Goal: Task Accomplishment & Management: Use online tool/utility

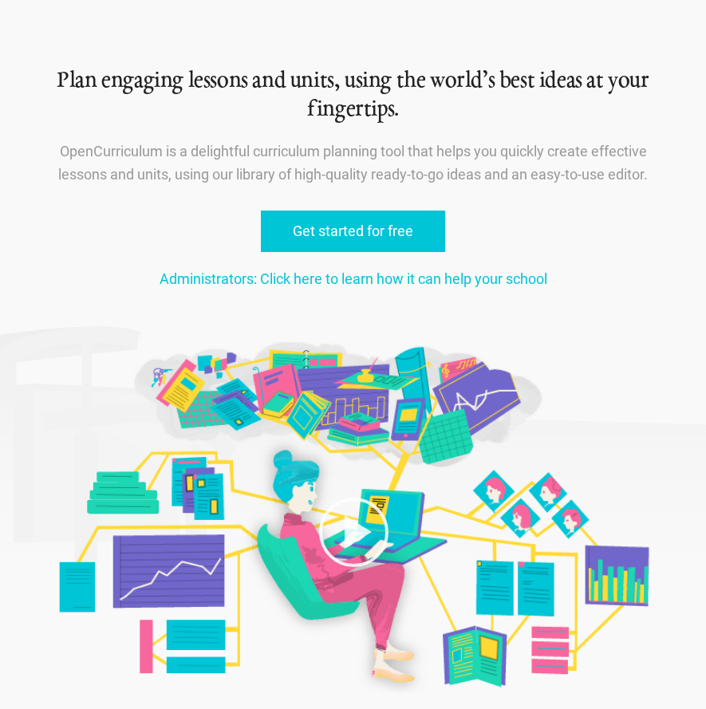
scroll to position [93, 0]
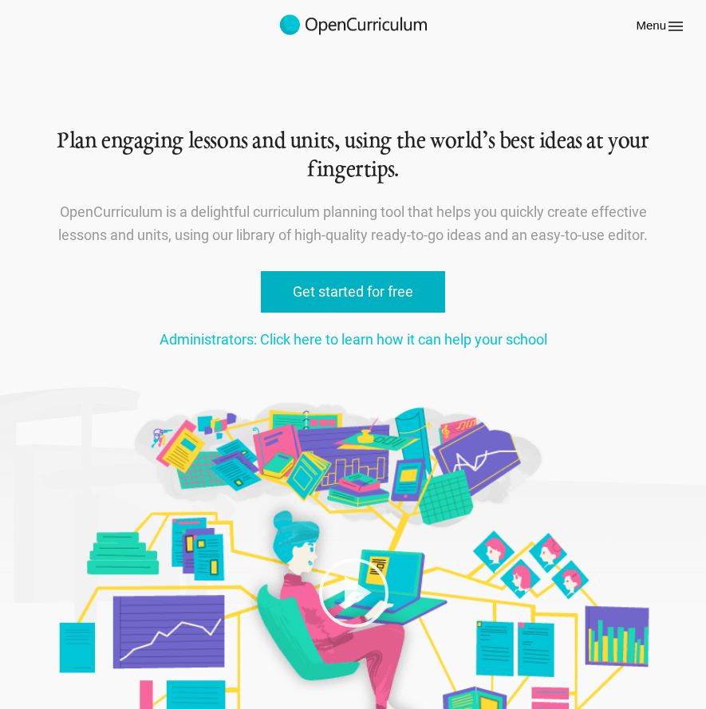
click at [397, 297] on link "Get started for free" at bounding box center [353, 292] width 184 height 42
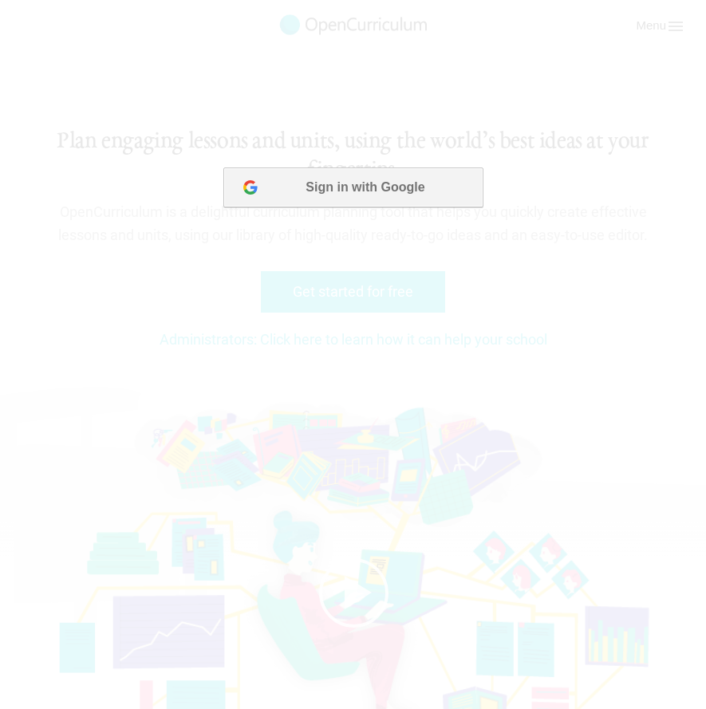
click at [402, 196] on button "Sign in with Google" at bounding box center [352, 188] width 259 height 40
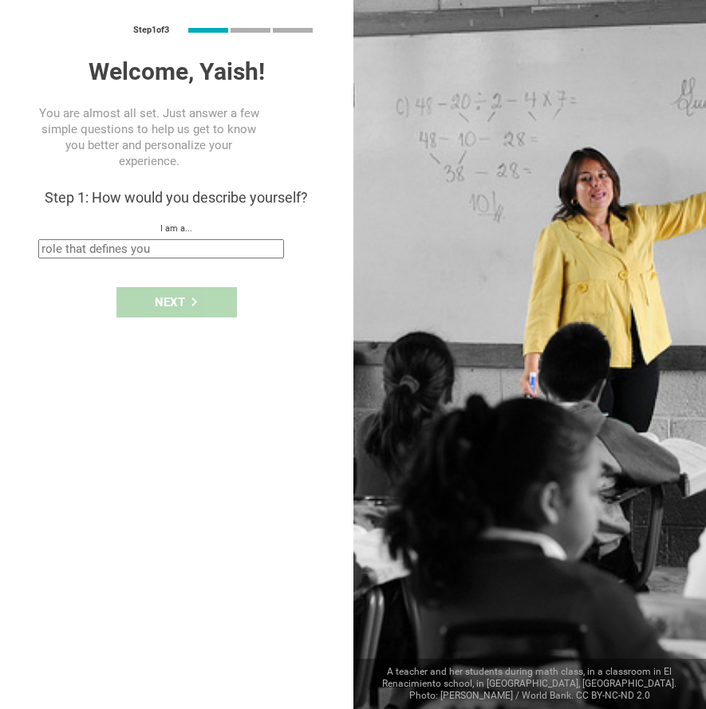
click at [179, 254] on input "text" at bounding box center [161, 248] width 246 height 19
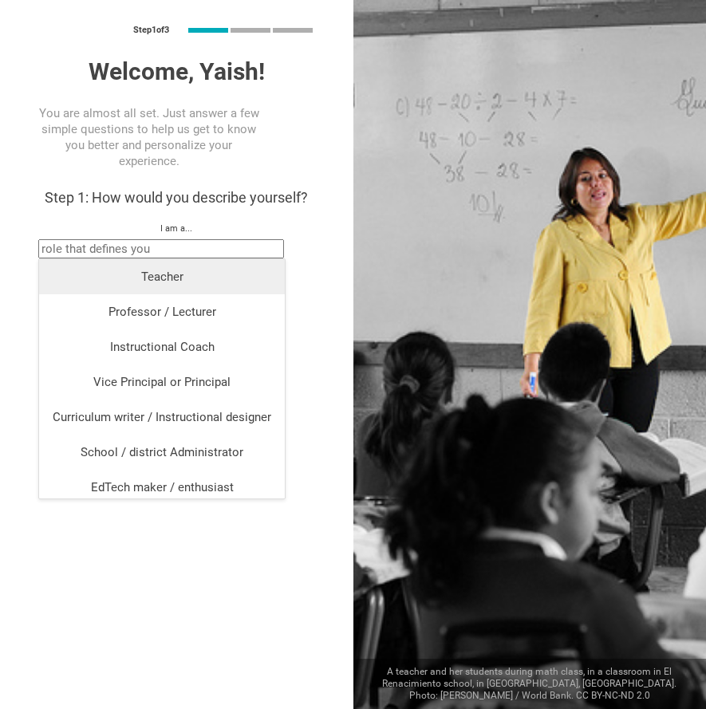
click at [169, 288] on li "Teacher" at bounding box center [162, 276] width 246 height 35
type input "Teacher"
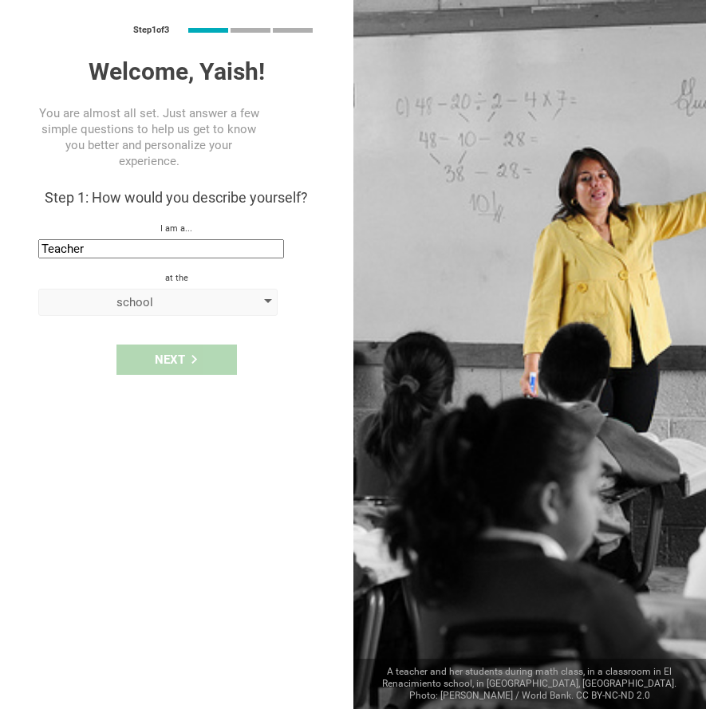
click at [158, 309] on div "school" at bounding box center [135, 302] width 183 height 16
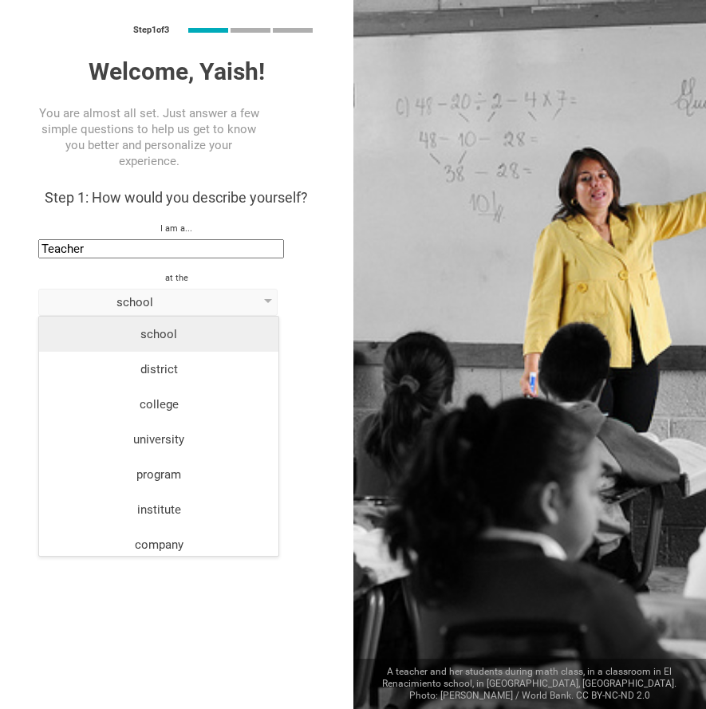
click at [165, 330] on div "school" at bounding box center [159, 334] width 220 height 16
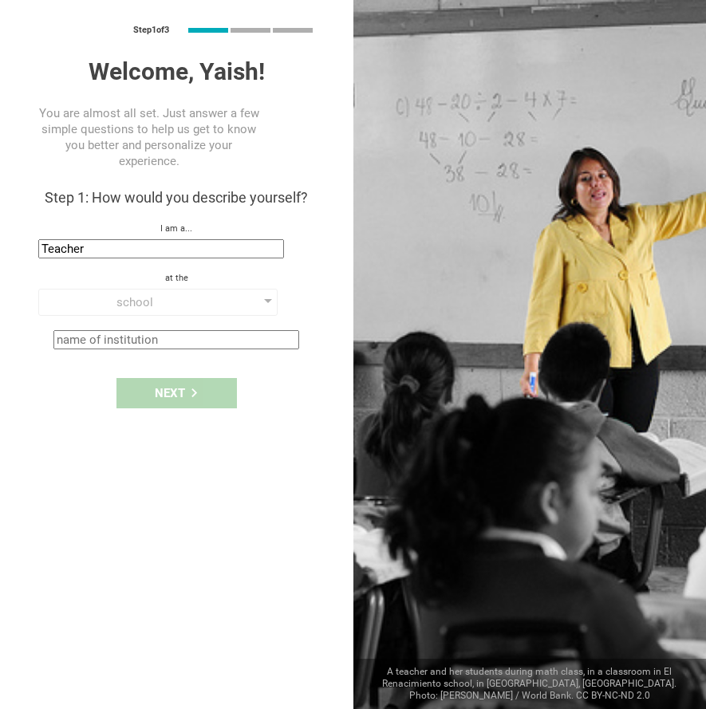
click at [152, 339] on input "text" at bounding box center [176, 339] width 246 height 19
type input "ש"
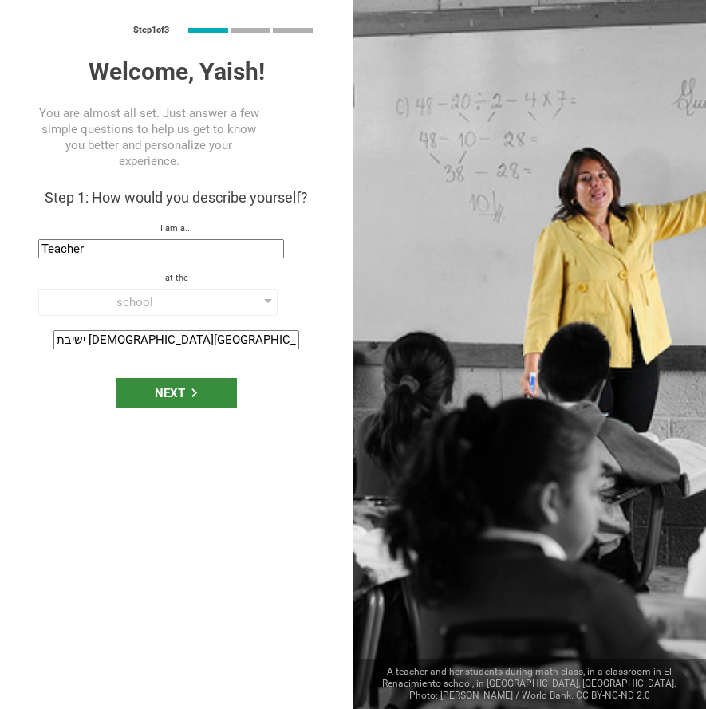
type input "ישיבת בני עקיבא השומרון"
click at [192, 393] on icon at bounding box center [194, 393] width 9 height 9
type input "Jerusalem, Israel"
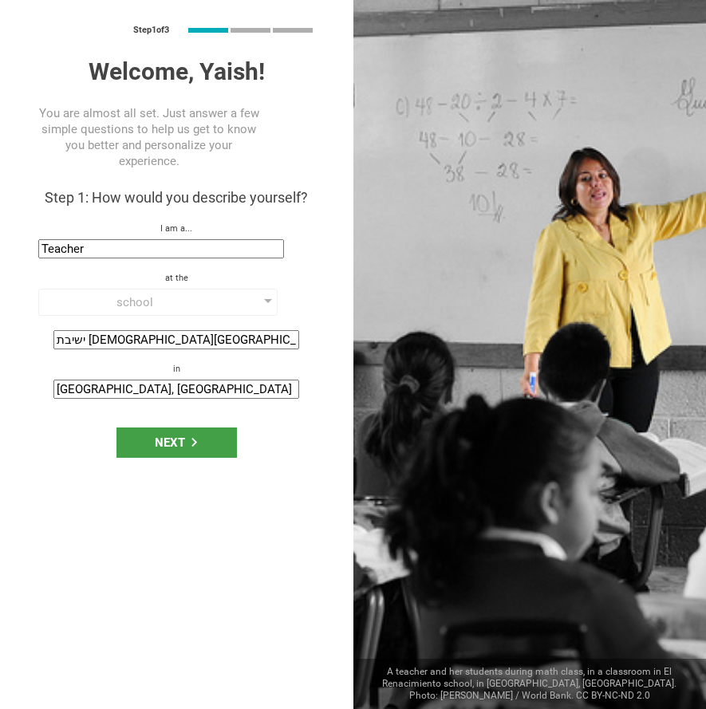
click at [158, 393] on input "Jerusalem, Israel" at bounding box center [176, 389] width 246 height 19
click at [121, 389] on input "Jerusalem, Israel" at bounding box center [176, 389] width 246 height 19
click at [154, 447] on div "Next" at bounding box center [177, 443] width 120 height 30
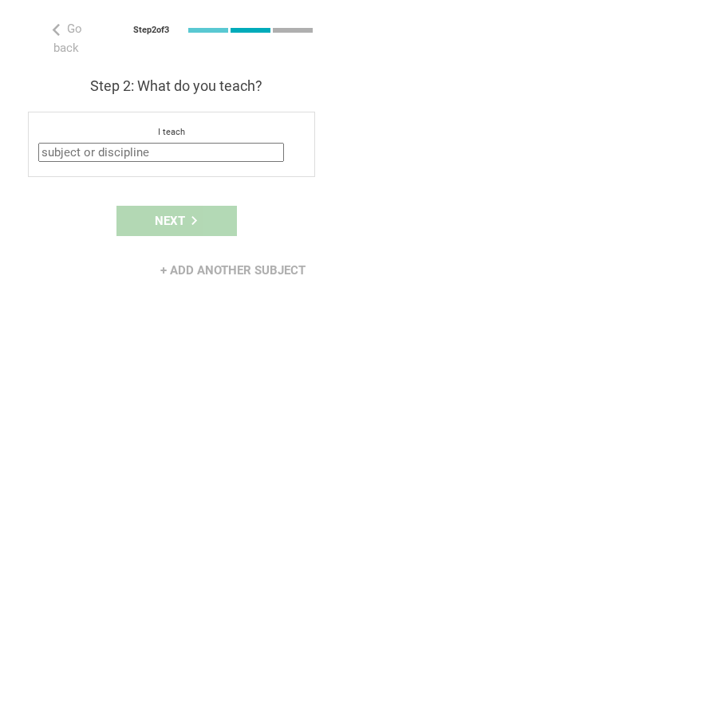
click at [116, 152] on input "text" at bounding box center [161, 152] width 246 height 19
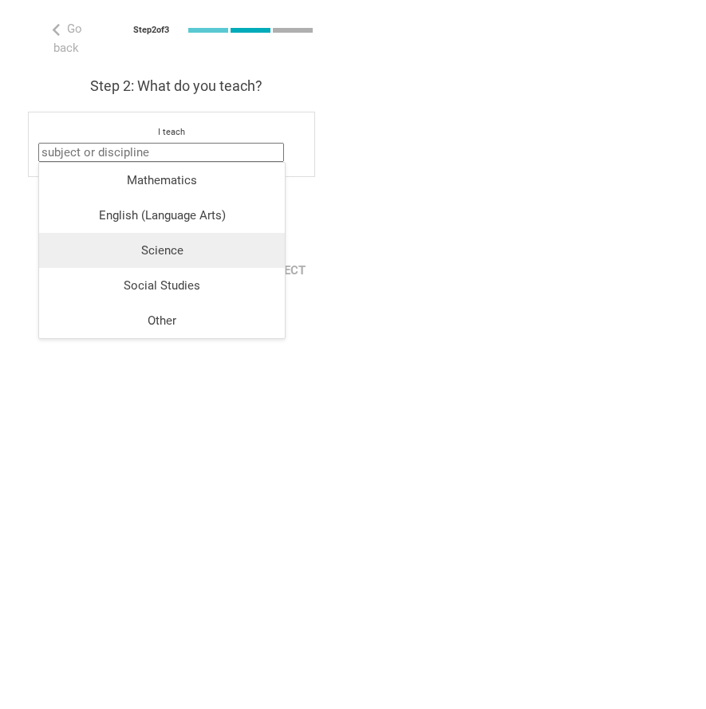
click at [167, 250] on div "Science" at bounding box center [162, 251] width 227 height 16
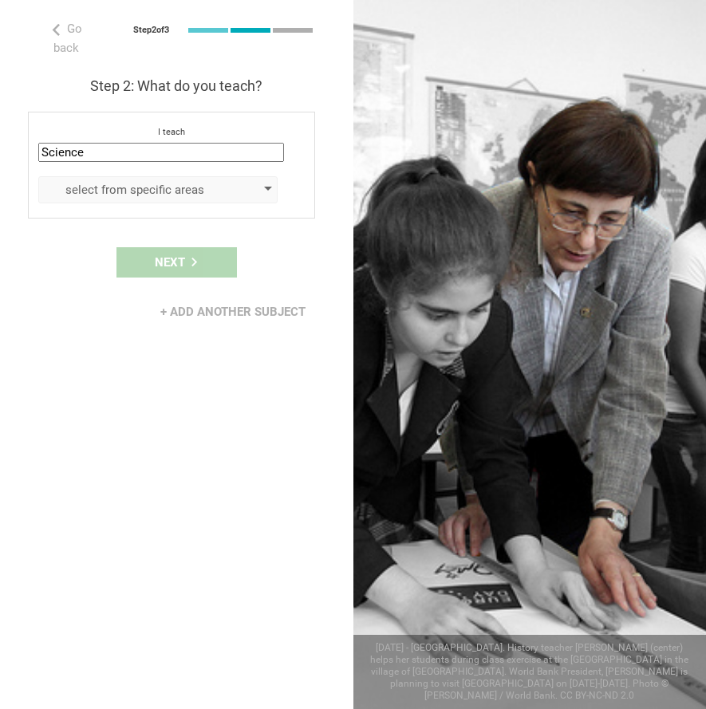
click at [132, 192] on div "select from specific areas" at bounding box center [135, 190] width 183 height 16
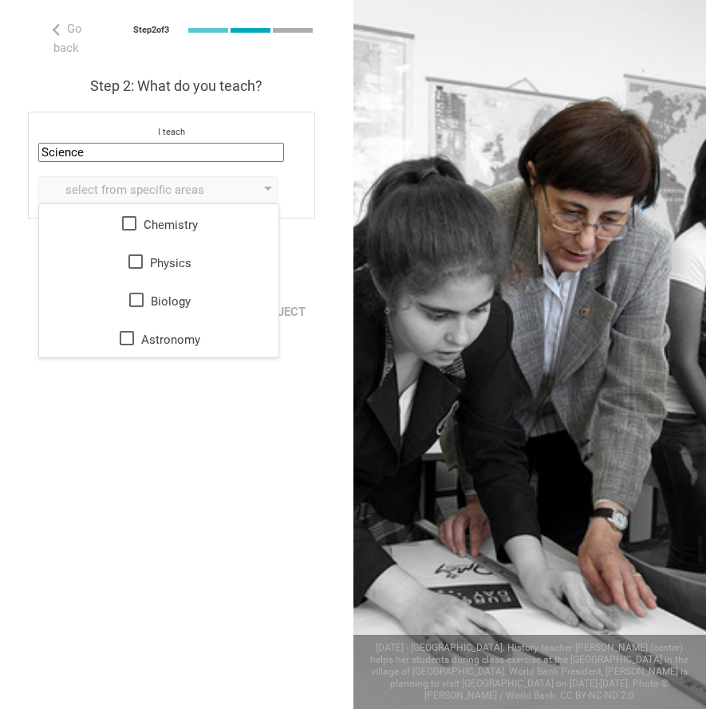
click at [309, 247] on div "Next" at bounding box center [176, 262] width 353 height 49
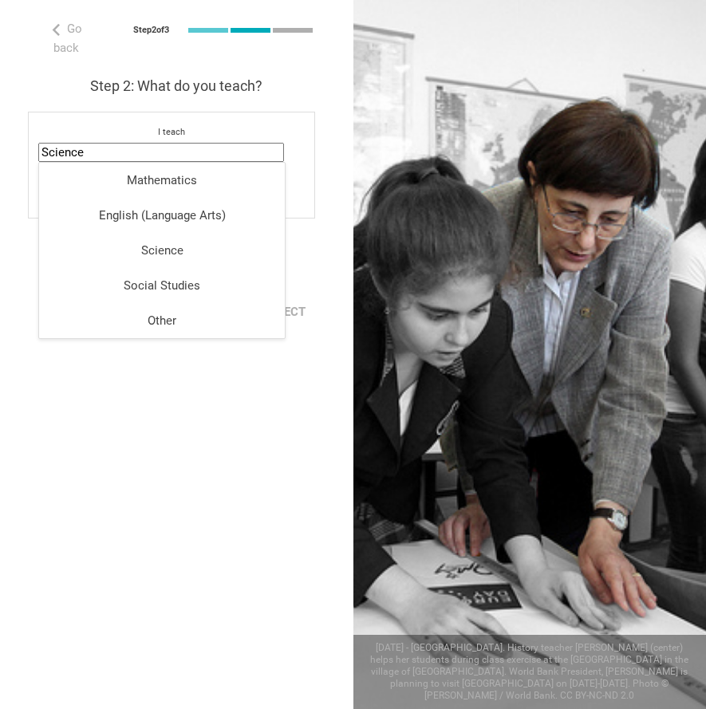
click at [215, 154] on input "Science" at bounding box center [161, 152] width 246 height 19
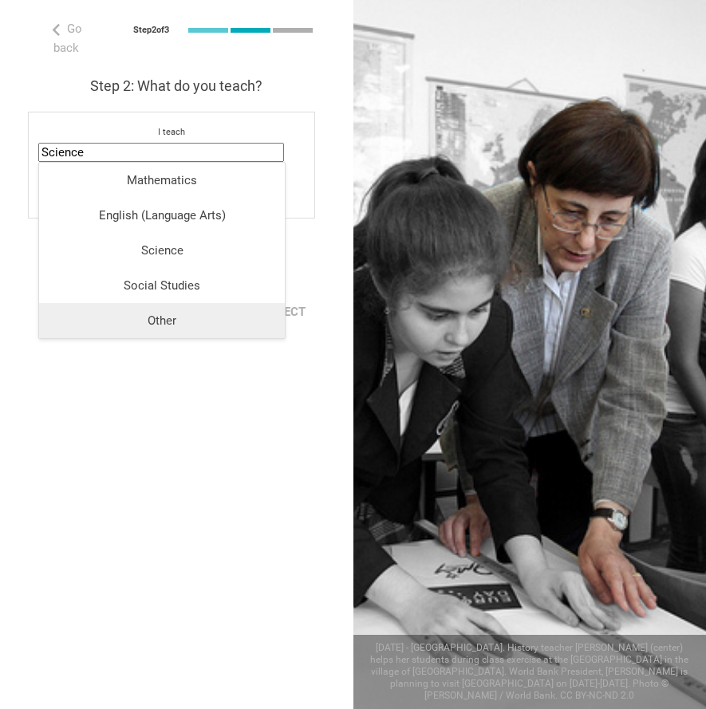
click at [172, 316] on div "Other" at bounding box center [162, 321] width 227 height 16
type input "Other"
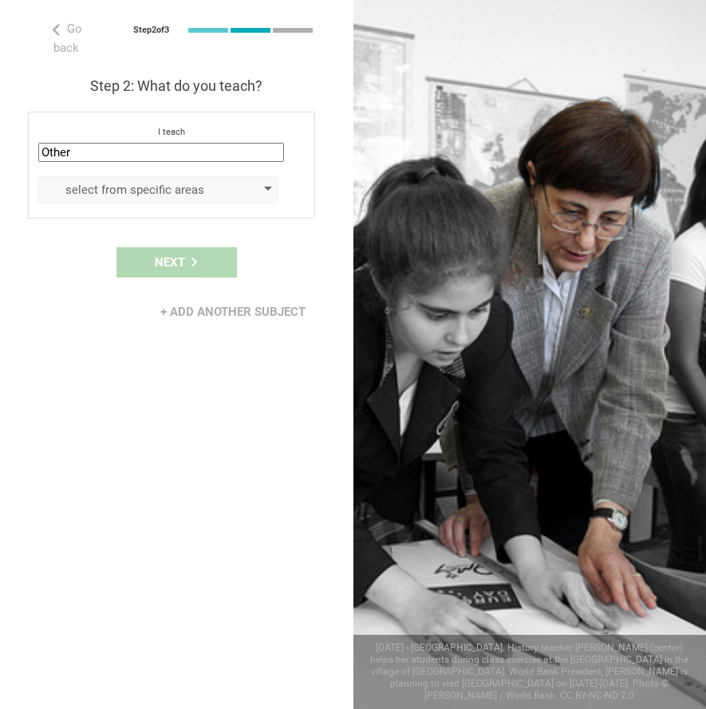
click at [154, 187] on div "select from specific areas" at bounding box center [135, 190] width 183 height 16
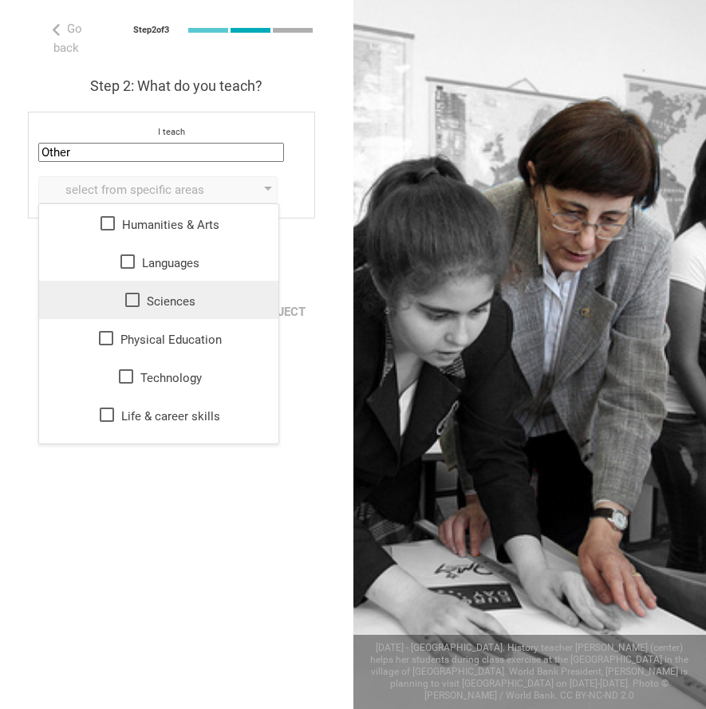
click at [136, 302] on icon at bounding box center [132, 299] width 19 height 19
click at [306, 240] on div "Next" at bounding box center [176, 262] width 353 height 49
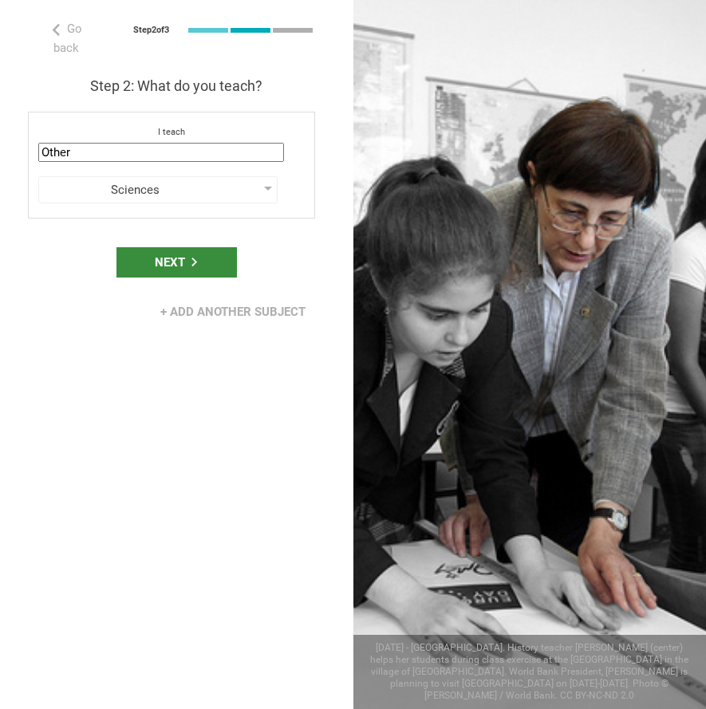
click at [190, 269] on div "Next" at bounding box center [177, 262] width 120 height 30
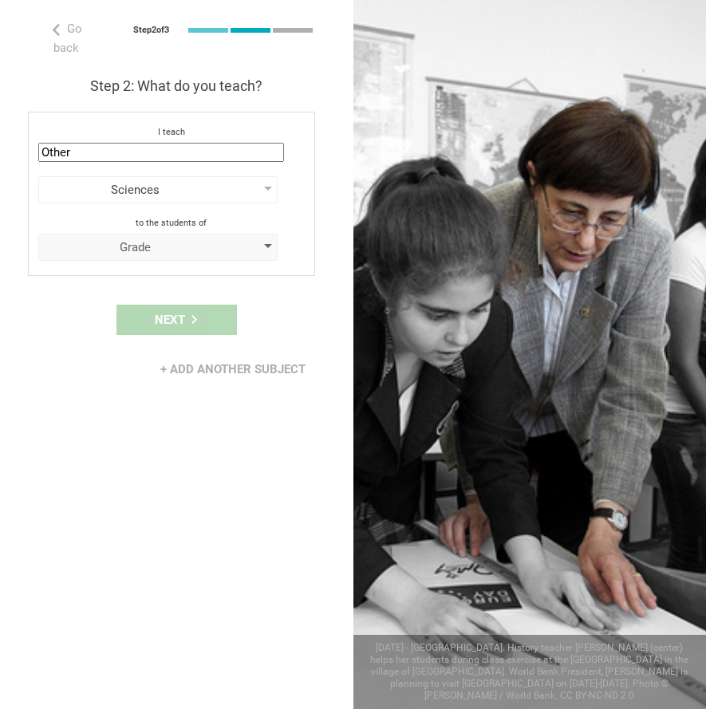
click at [170, 243] on div "Grade" at bounding box center [135, 247] width 183 height 16
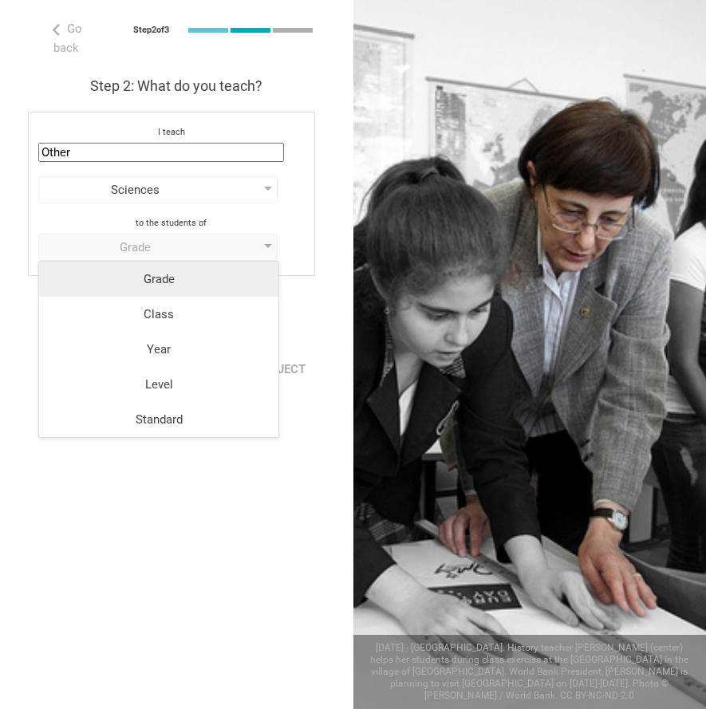
click at [169, 274] on div "Grade" at bounding box center [159, 279] width 220 height 16
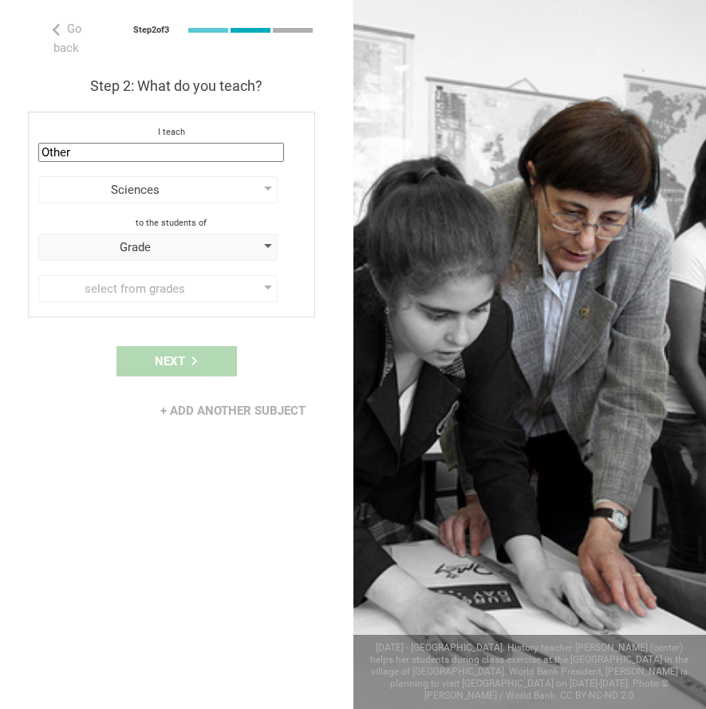
click at [201, 245] on div "Grade" at bounding box center [135, 247] width 183 height 16
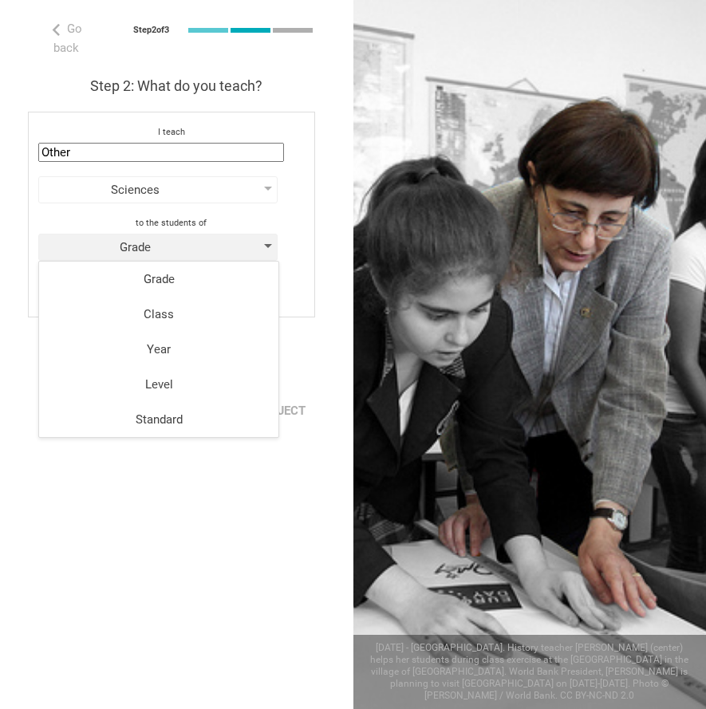
click at [197, 249] on div "Grade" at bounding box center [135, 247] width 183 height 16
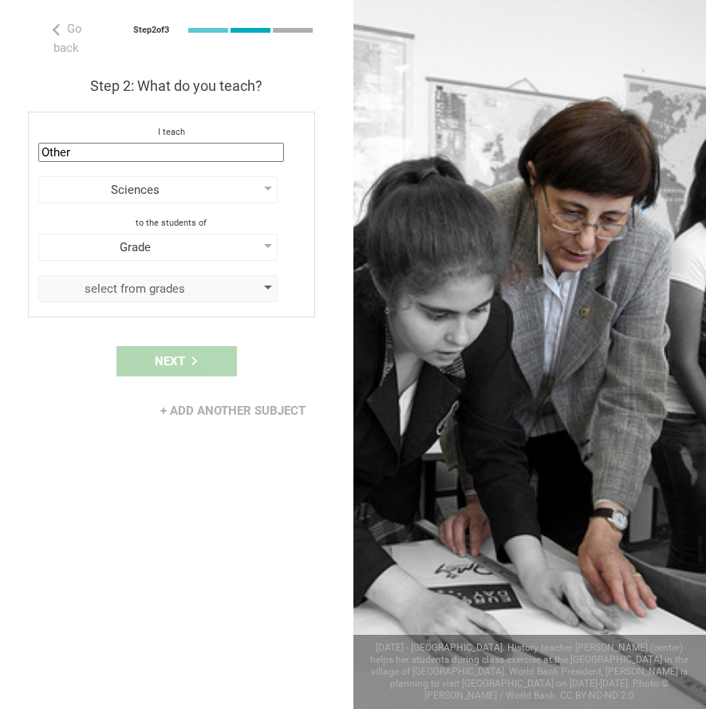
click at [192, 286] on div "select from grades" at bounding box center [135, 289] width 183 height 16
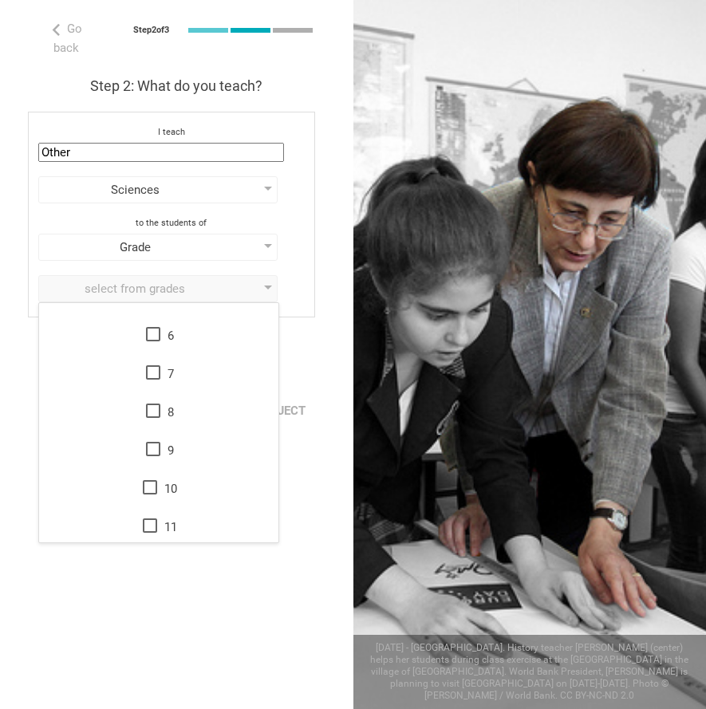
scroll to position [259, 0]
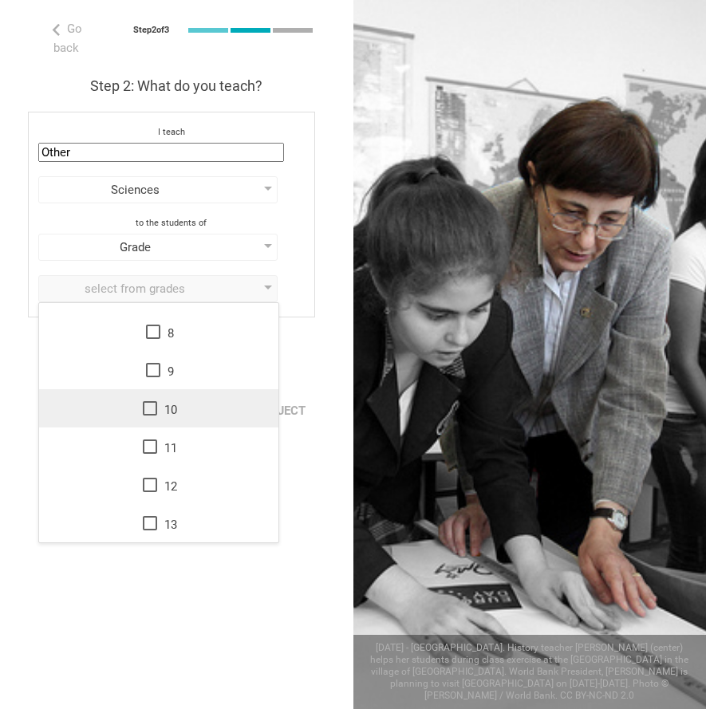
click at [143, 408] on icon at bounding box center [150, 408] width 14 height 14
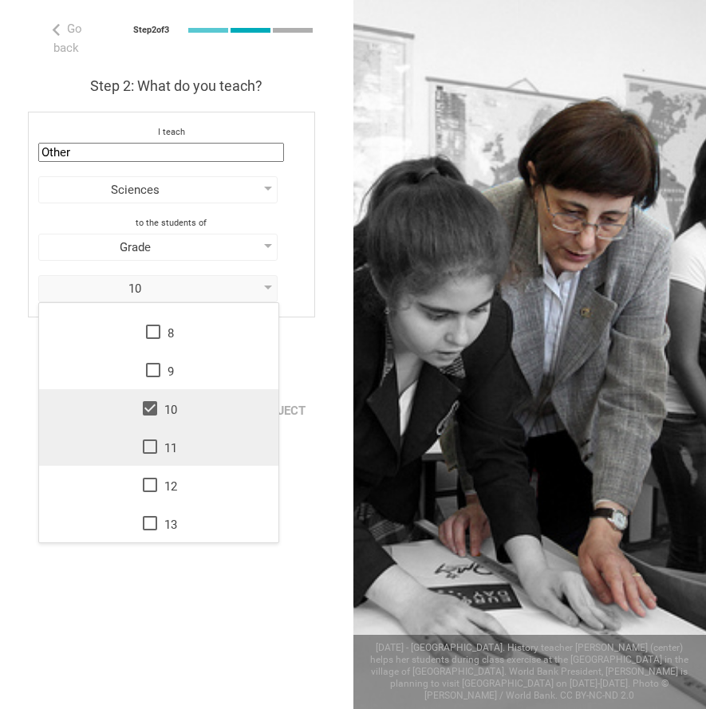
click at [148, 447] on icon at bounding box center [149, 446] width 19 height 19
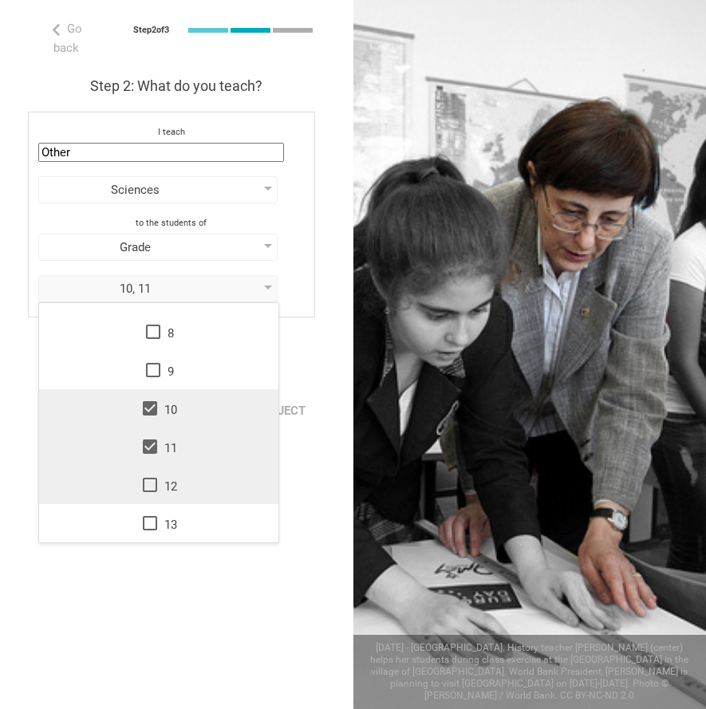
click at [149, 479] on icon at bounding box center [150, 485] width 14 height 14
click at [322, 373] on div "Next" at bounding box center [176, 361] width 353 height 49
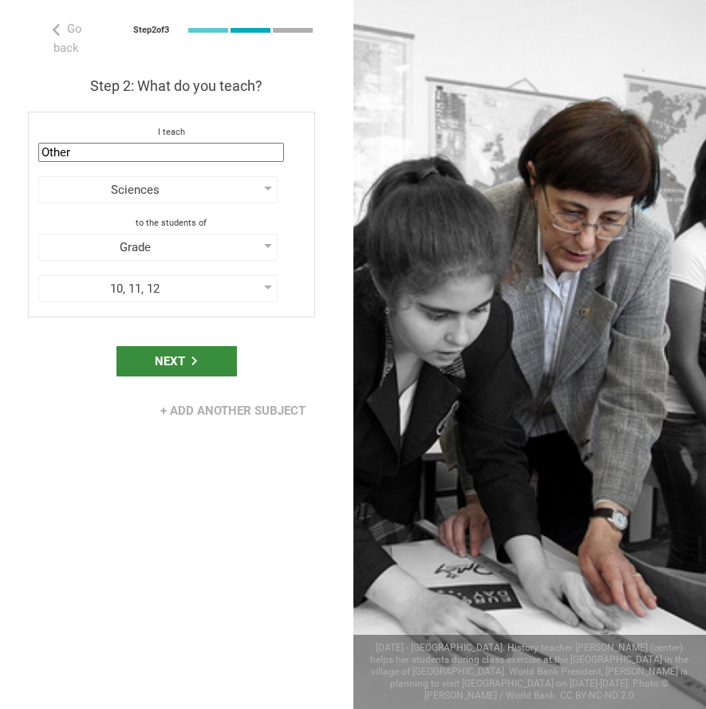
click at [156, 363] on div "Next" at bounding box center [177, 361] width 120 height 30
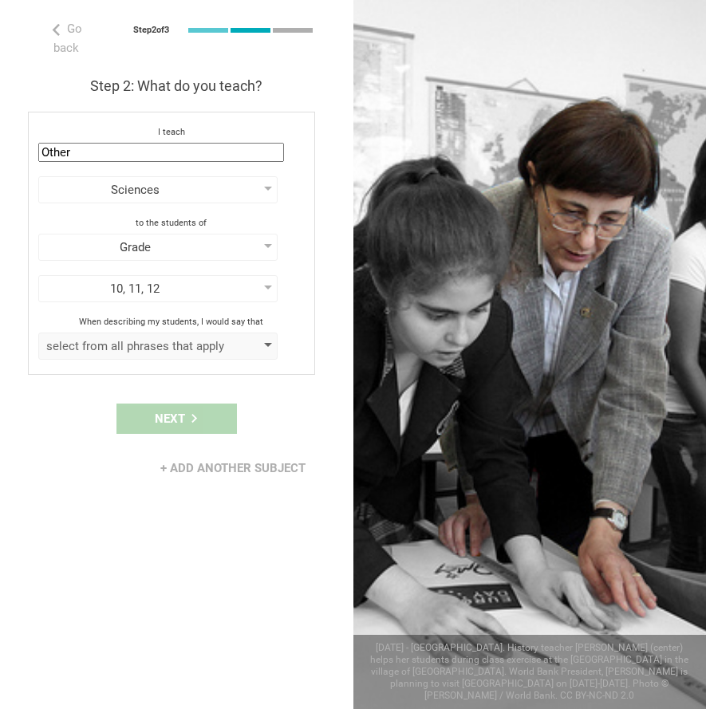
click at [172, 346] on div "select from all phrases that apply" at bounding box center [135, 346] width 183 height 16
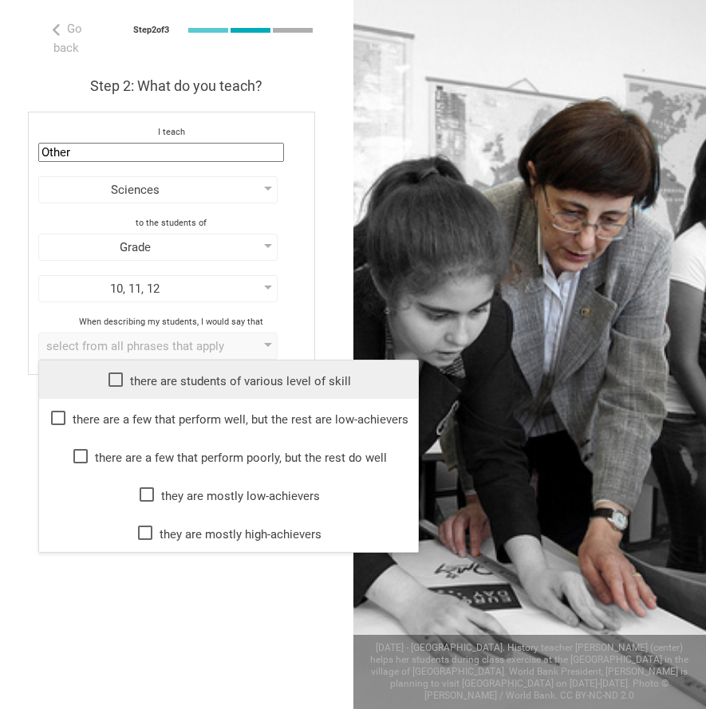
click at [157, 383] on div "there are students of various level of skill" at bounding box center [229, 379] width 360 height 19
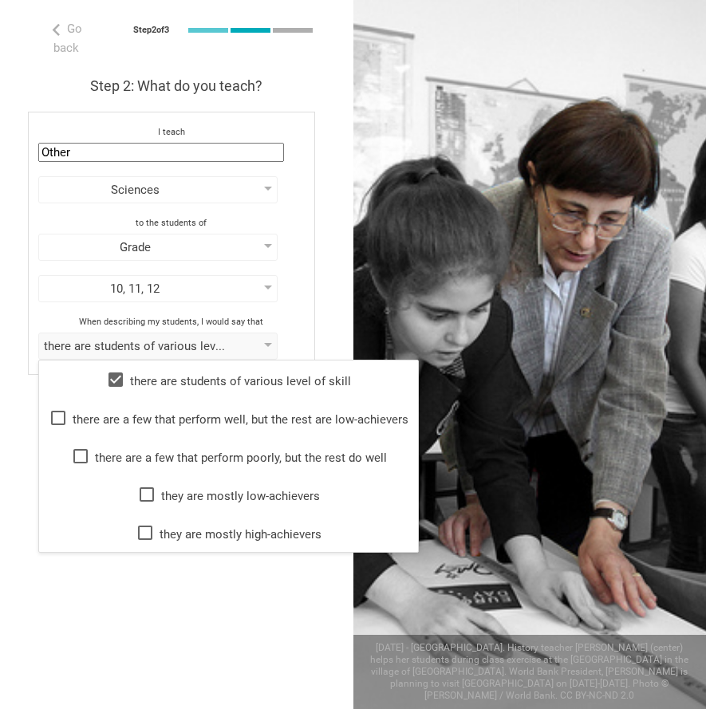
click at [89, 602] on div "Go back Step 2 of 3 Welcome, Yaish! You are almost all set. Just answer a few s…" at bounding box center [176, 354] width 353 height 709
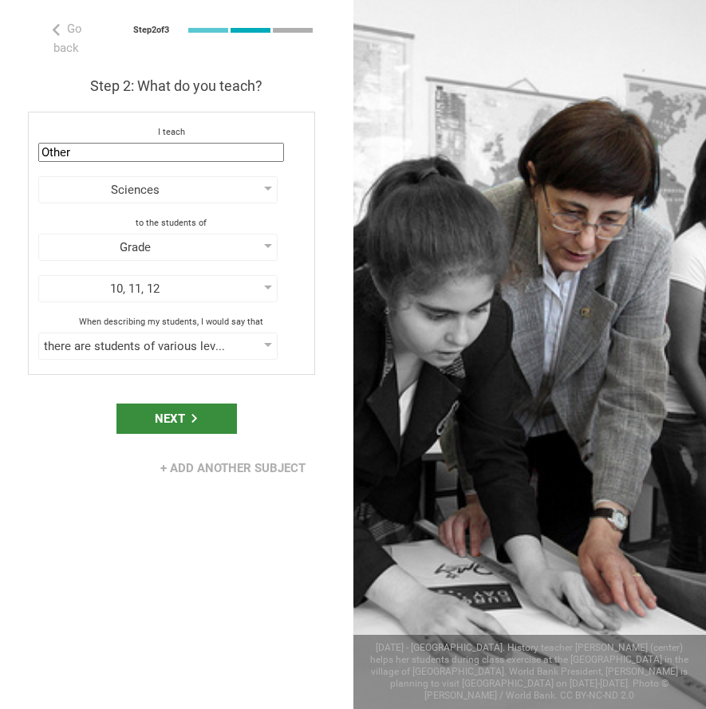
click at [172, 425] on div "Next" at bounding box center [177, 419] width 120 height 30
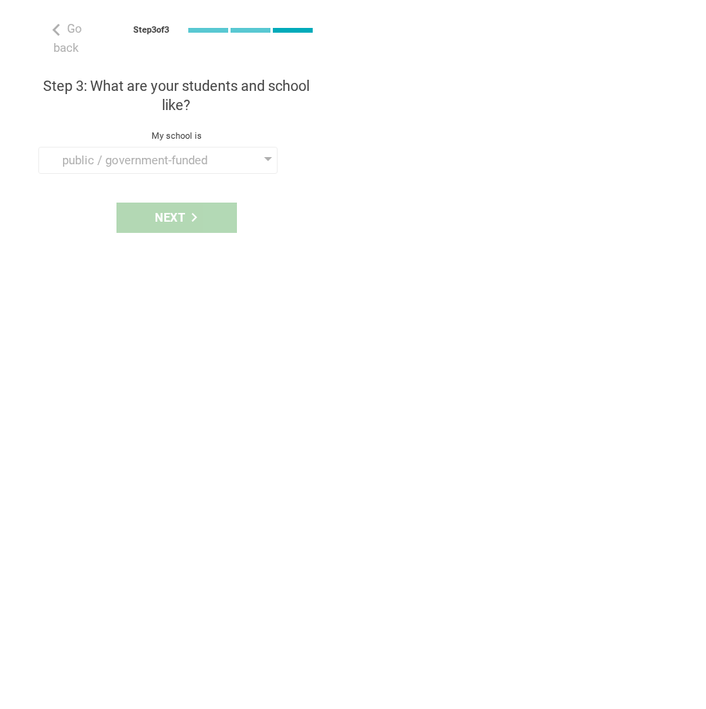
click at [180, 222] on div "Next" at bounding box center [176, 217] width 353 height 49
click at [190, 159] on div "public / government-funded" at bounding box center [135, 160] width 183 height 16
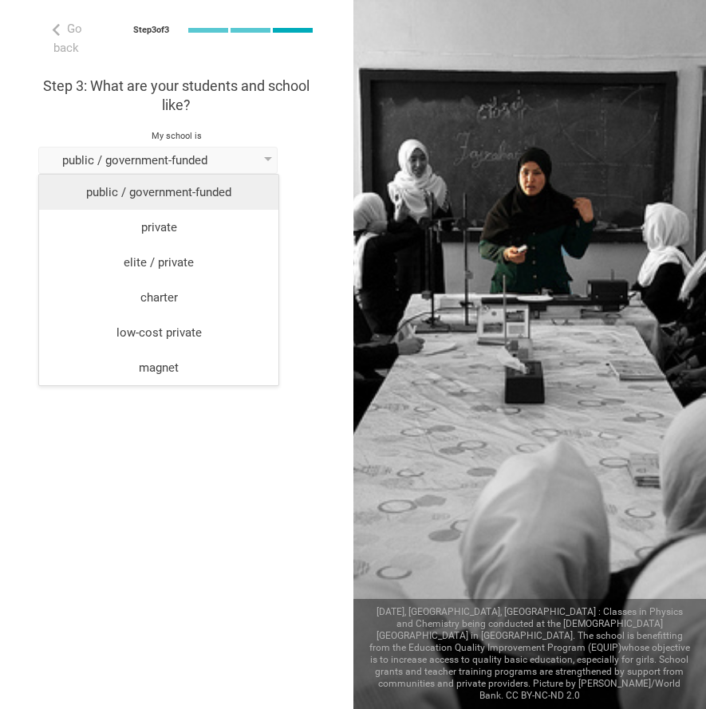
click at [184, 195] on div "public / government-funded" at bounding box center [159, 192] width 220 height 16
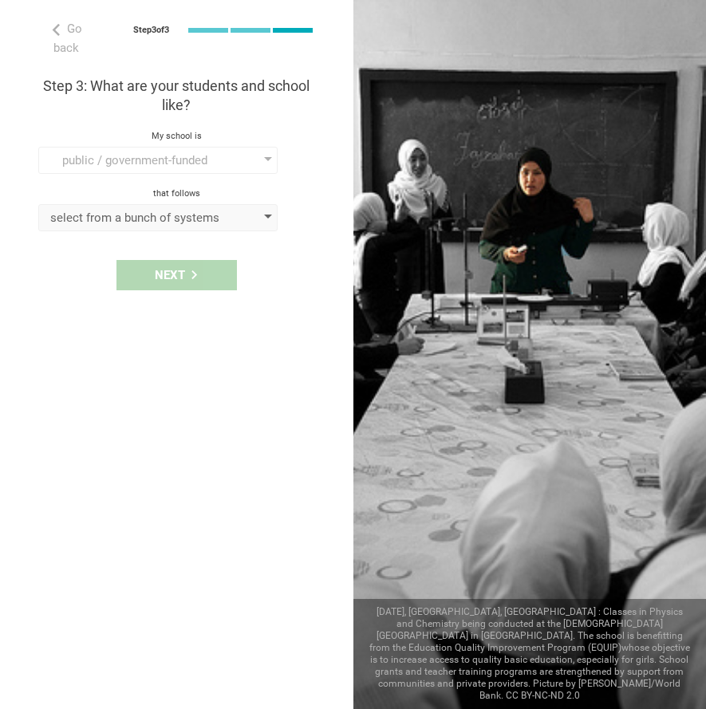
click at [178, 213] on div "select from a bunch of systems" at bounding box center [135, 218] width 183 height 16
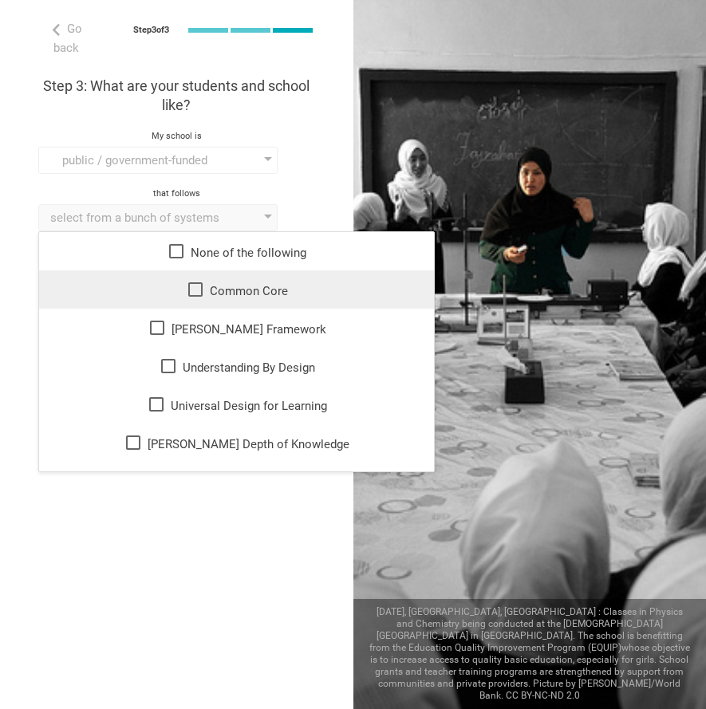
click at [186, 289] on icon at bounding box center [195, 289] width 19 height 19
click at [167, 573] on div "Go back Step 3 of 3 Welcome, Yaish! You are almost all set. Just answer a few s…" at bounding box center [176, 354] width 353 height 709
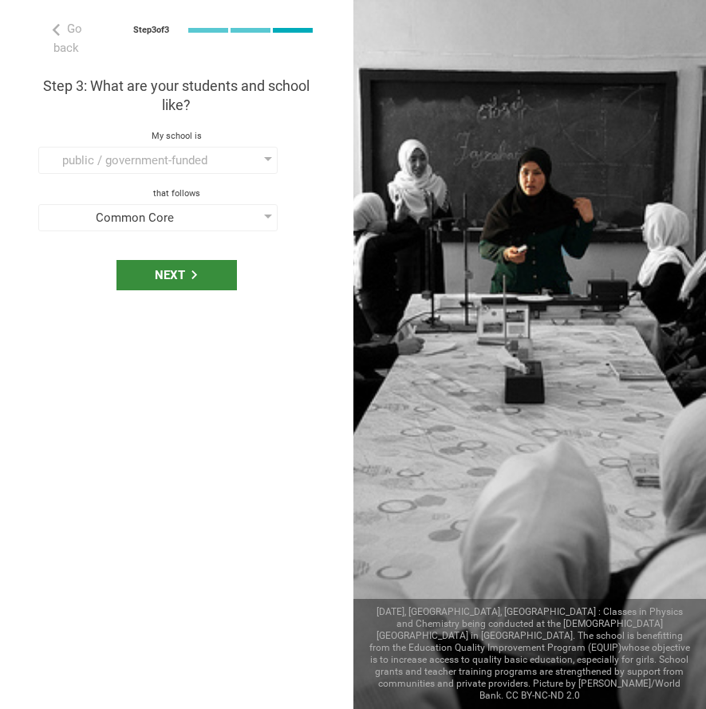
click at [145, 267] on div "Next" at bounding box center [177, 275] width 120 height 30
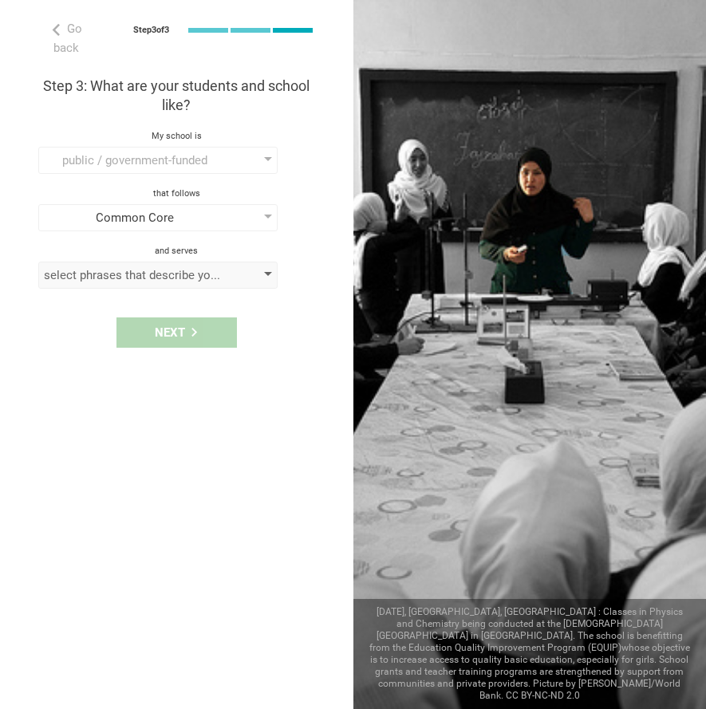
click at [136, 275] on div "select phrases that describe your student population" at bounding box center [135, 275] width 183 height 16
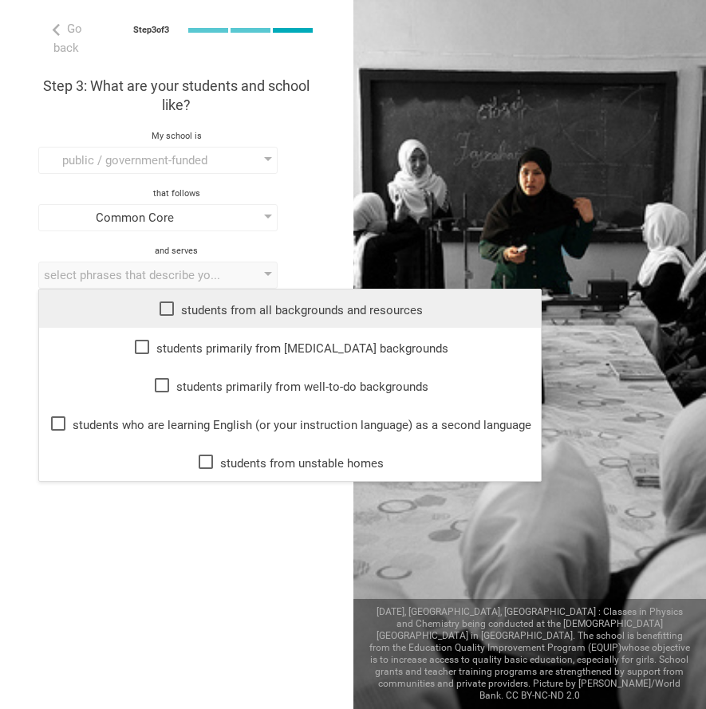
click at [169, 302] on icon at bounding box center [167, 309] width 14 height 14
click at [140, 543] on div "Go back Step 3 of 3 Welcome, Yaish! You are almost all set. Just answer a few s…" at bounding box center [176, 354] width 353 height 709
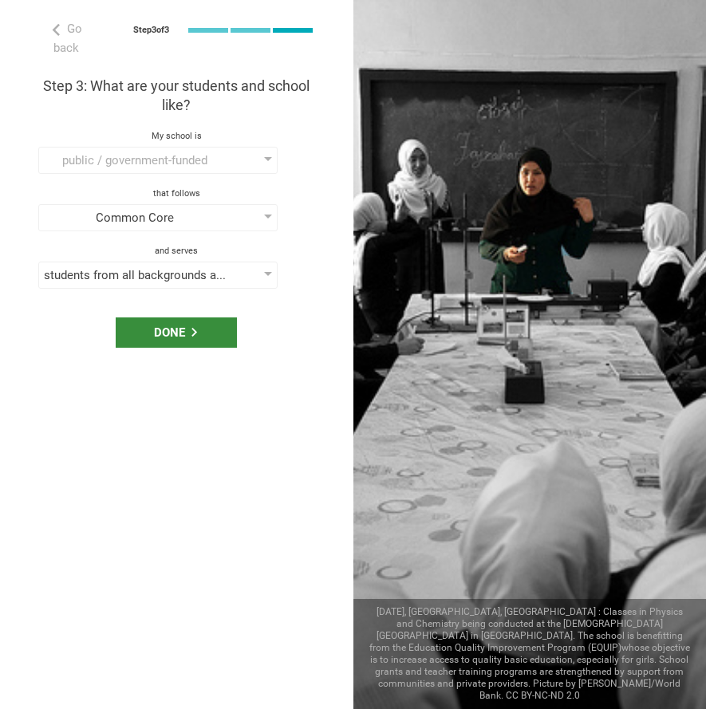
click at [177, 324] on div "Done" at bounding box center [176, 333] width 121 height 30
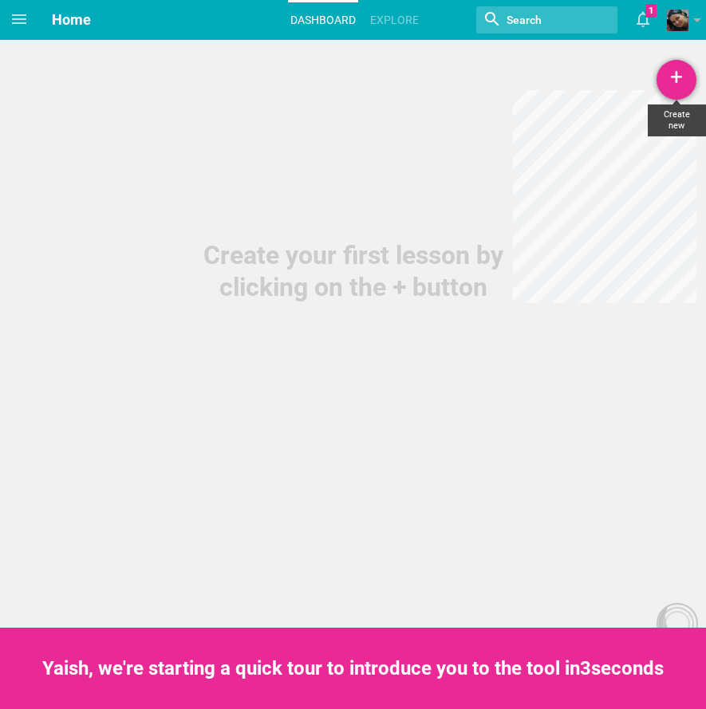
click at [672, 79] on div "+" at bounding box center [677, 80] width 40 height 40
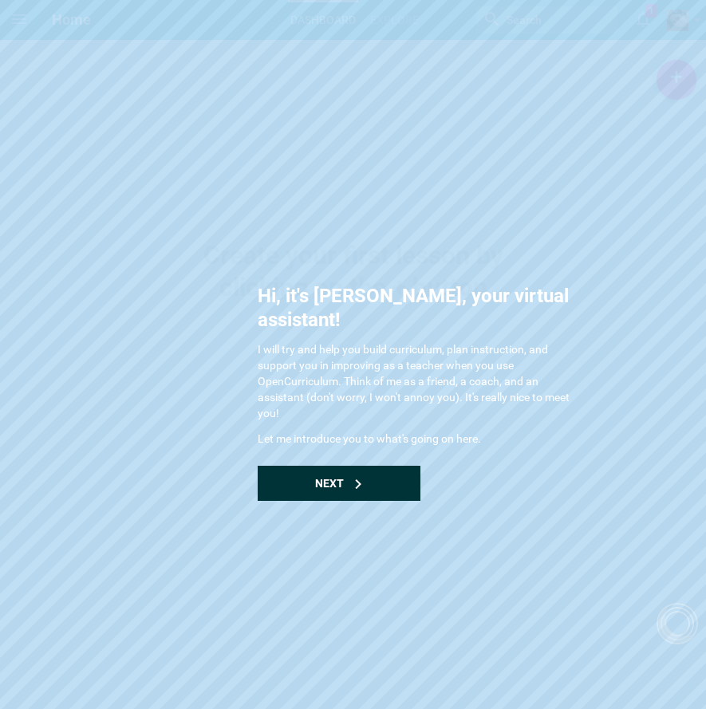
click at [357, 466] on div "Next" at bounding box center [339, 483] width 163 height 35
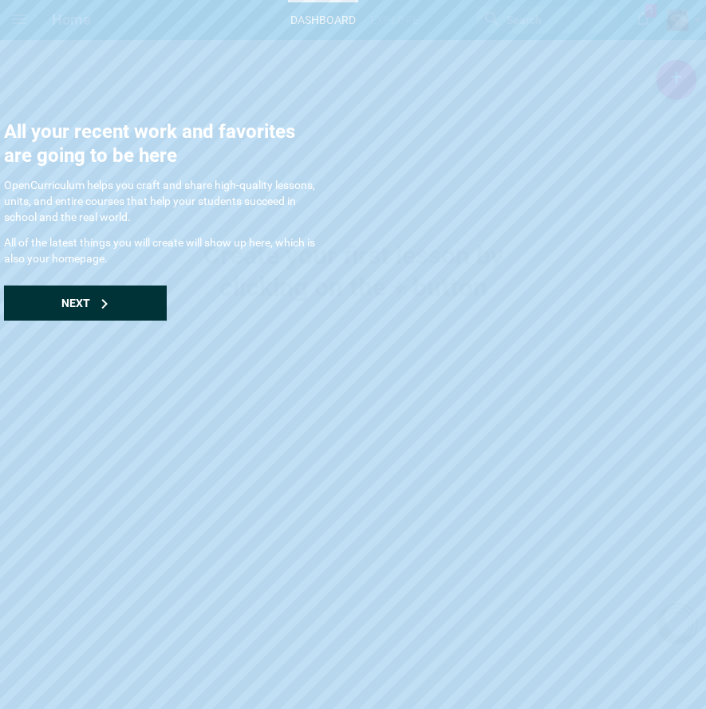
click at [105, 306] on icon at bounding box center [105, 304] width 10 height 10
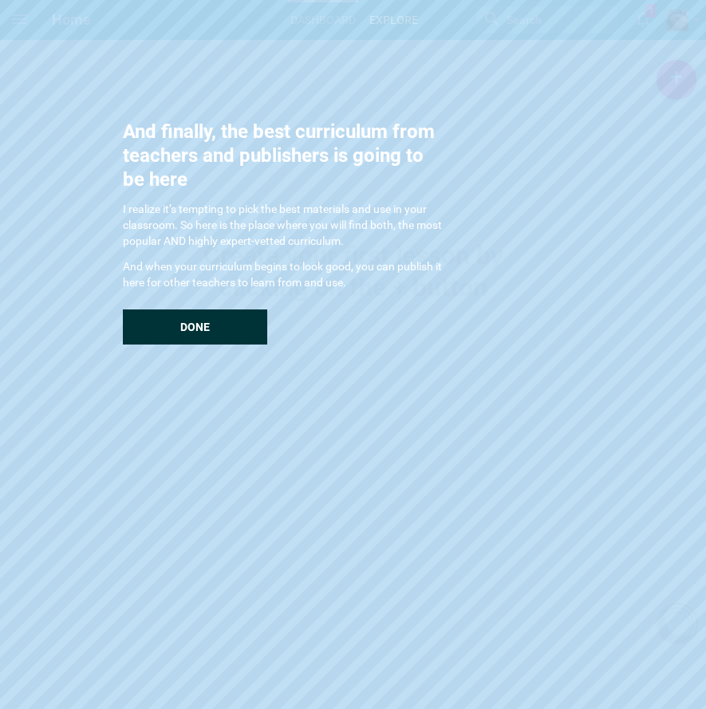
click at [196, 334] on div "Done" at bounding box center [195, 327] width 144 height 35
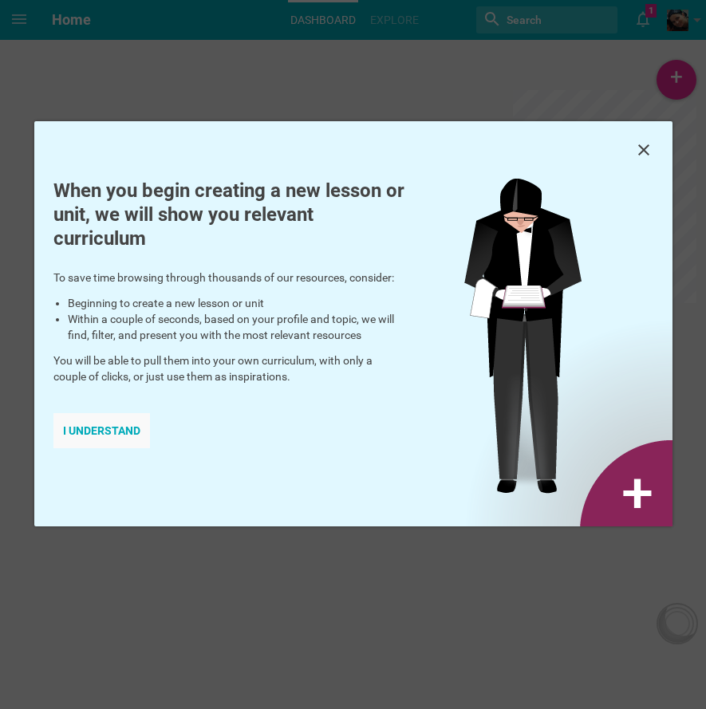
click at [124, 436] on div "I understand" at bounding box center [101, 430] width 97 height 35
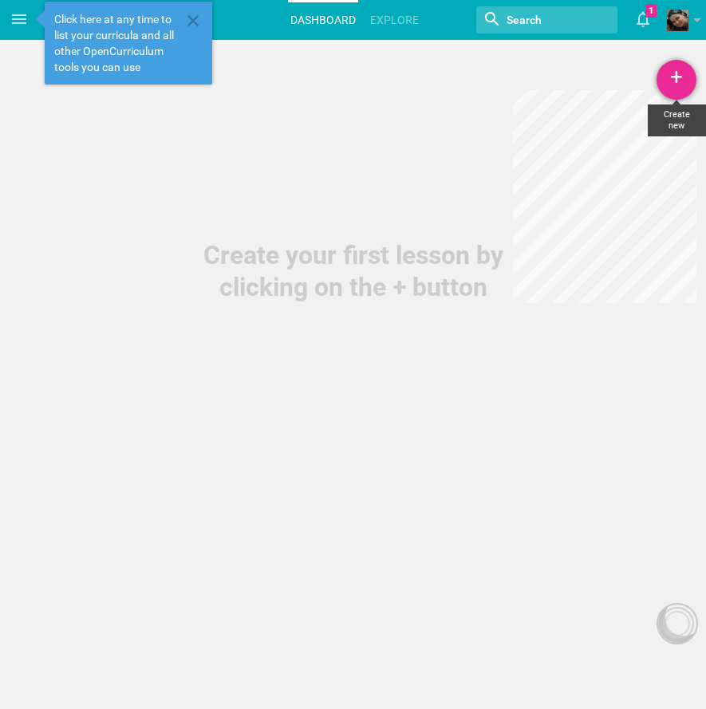
click at [681, 81] on div "+" at bounding box center [677, 80] width 40 height 40
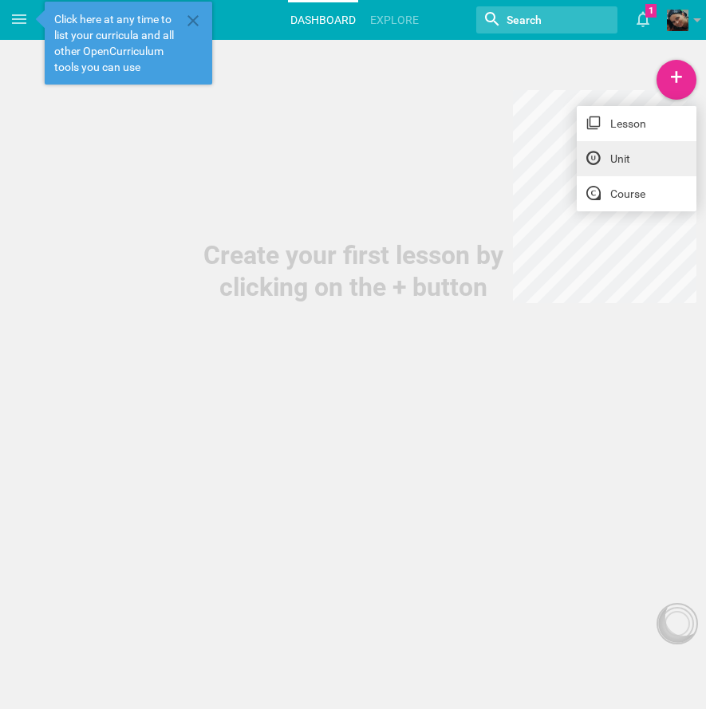
click at [630, 160] on link "Unit" at bounding box center [637, 158] width 120 height 35
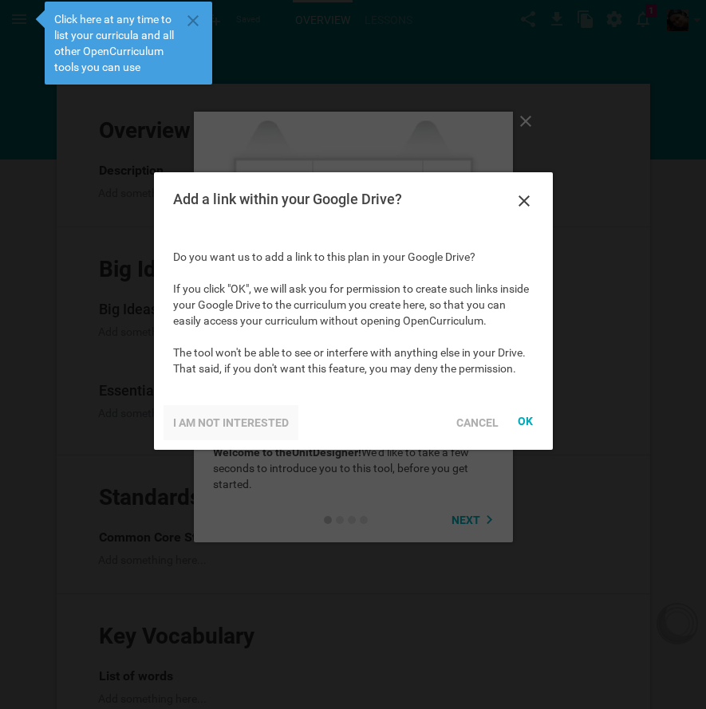
click at [233, 418] on div "I am not interested" at bounding box center [231, 422] width 135 height 35
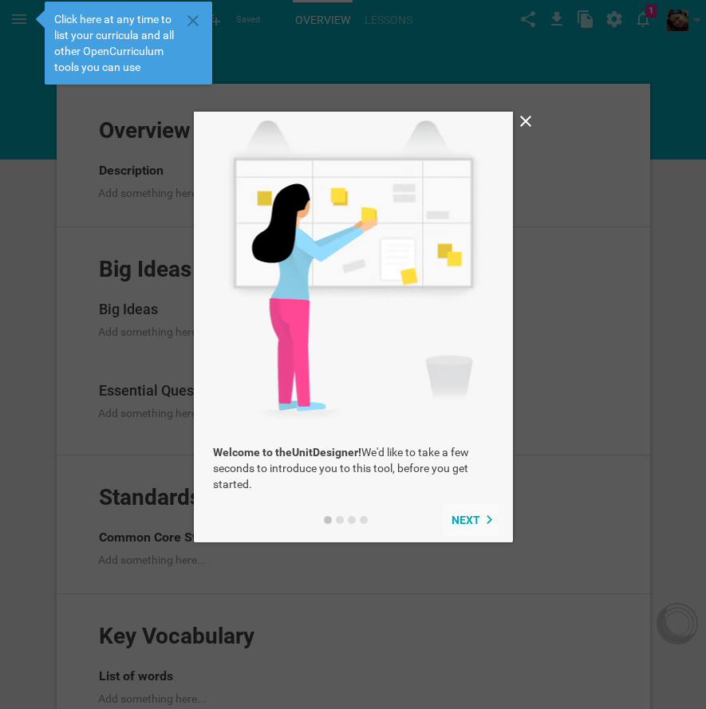
click at [469, 522] on span "Next" at bounding box center [466, 520] width 29 height 13
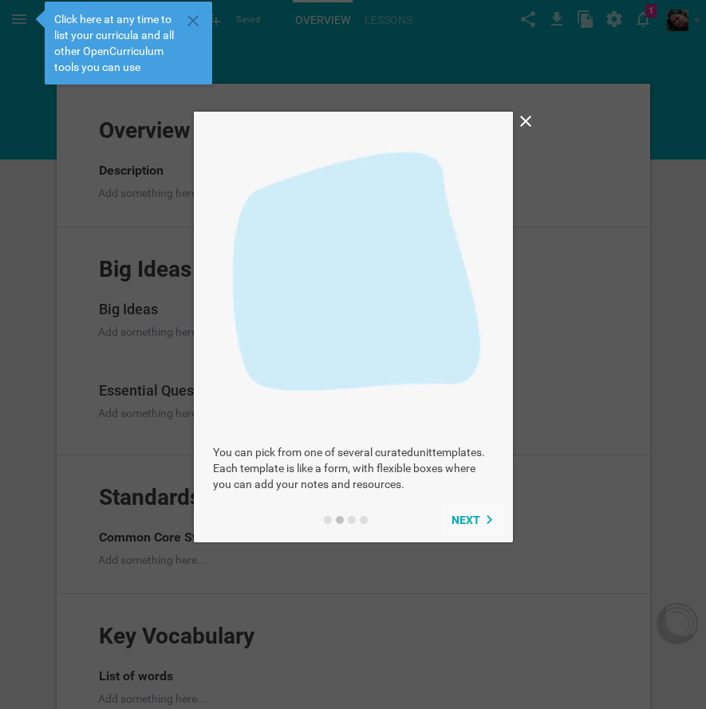
click at [469, 522] on span "Next" at bounding box center [466, 520] width 29 height 13
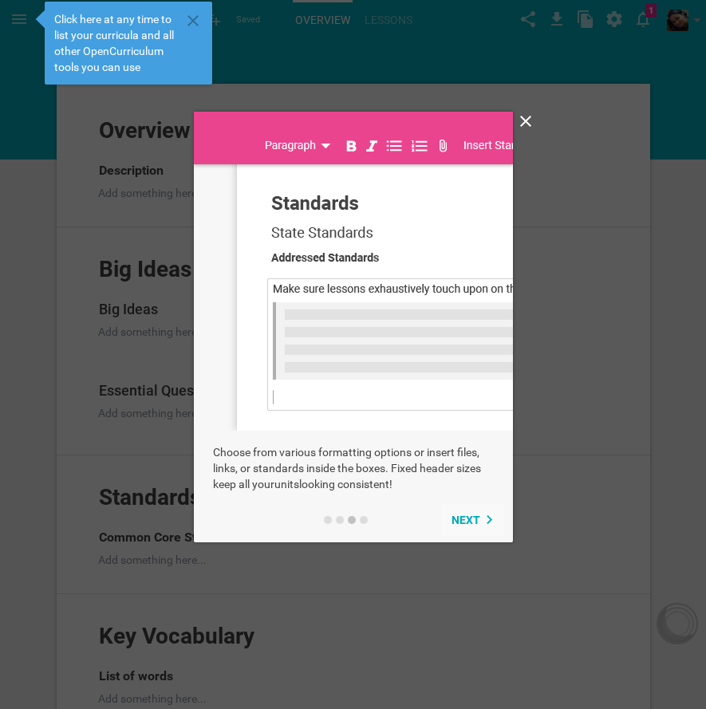
click at [469, 522] on span "Next" at bounding box center [466, 520] width 29 height 13
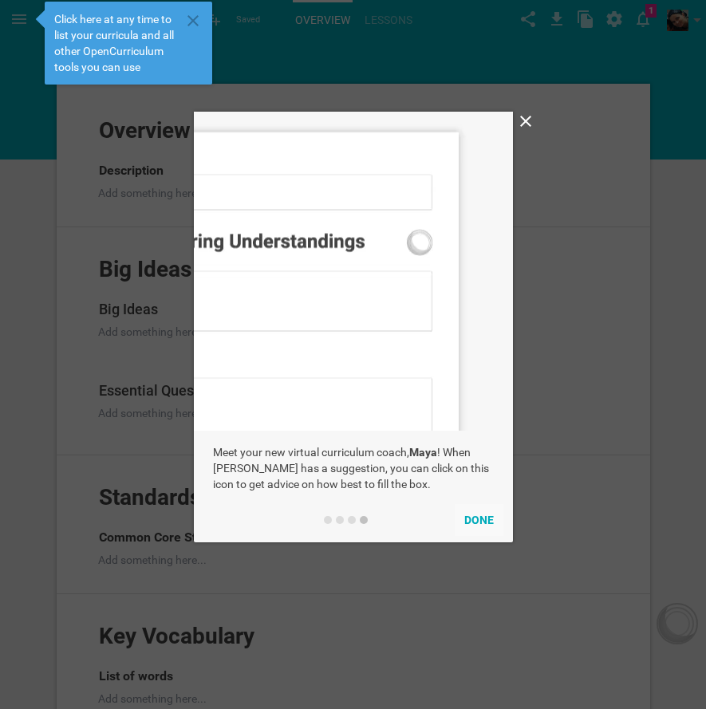
click at [469, 522] on button "Done" at bounding box center [479, 520] width 49 height 32
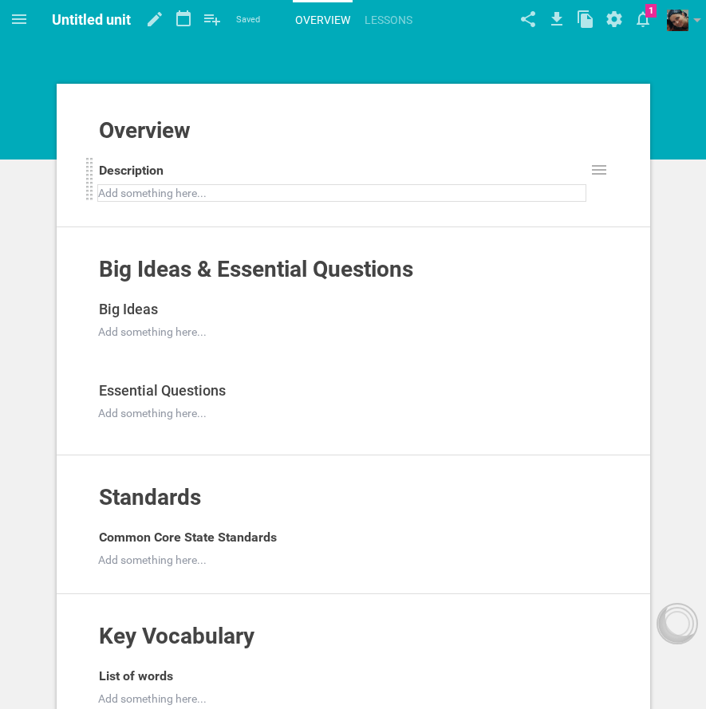
click at [206, 197] on div at bounding box center [342, 193] width 487 height 16
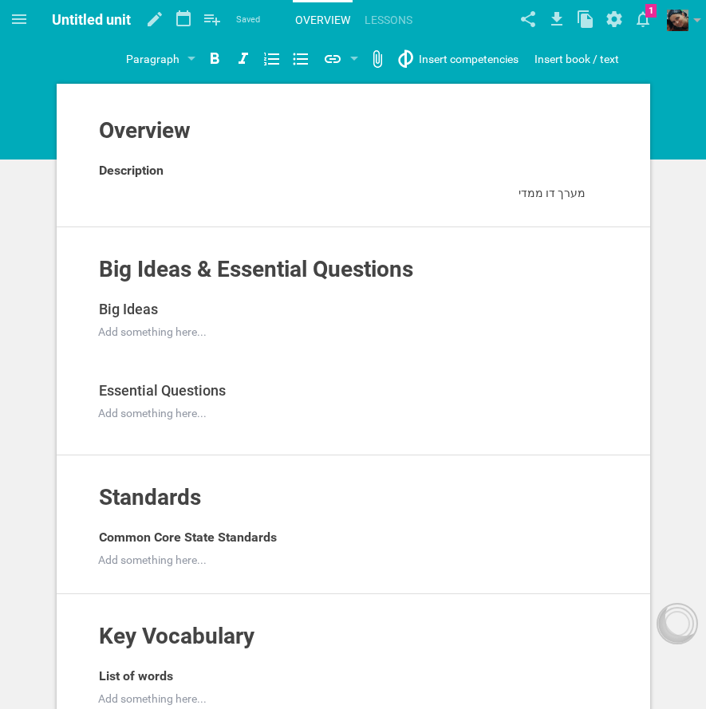
click at [92, 20] on span "Untitled unit" at bounding box center [91, 19] width 79 height 17
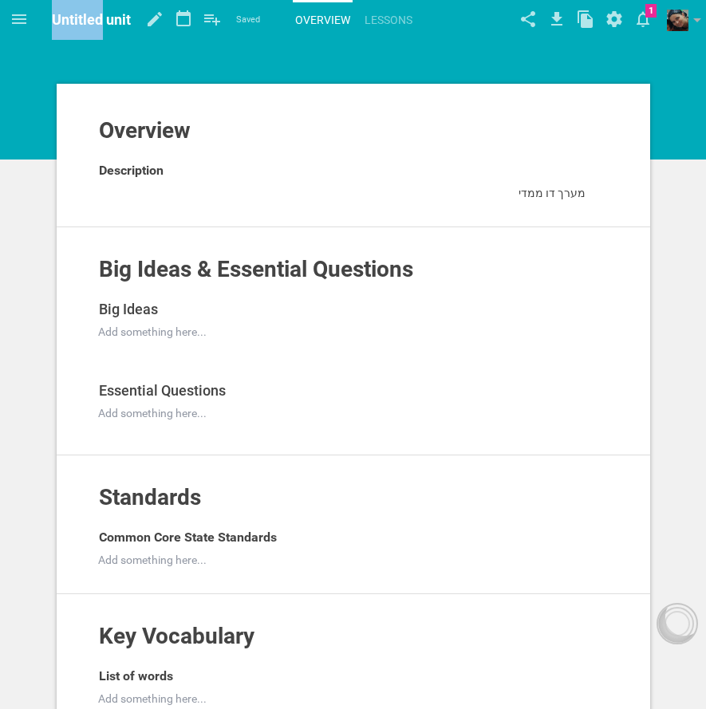
click at [92, 20] on span "Untitled unit" at bounding box center [91, 19] width 79 height 17
click at [156, 21] on icon at bounding box center [154, 19] width 29 height 38
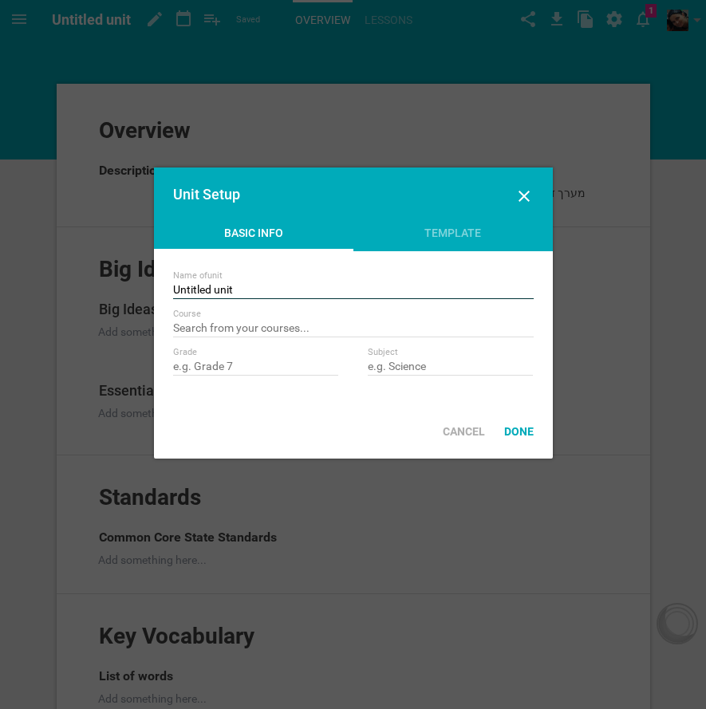
click at [212, 284] on input "Untitled unit" at bounding box center [353, 291] width 361 height 16
type input "מבני נתונים יא"
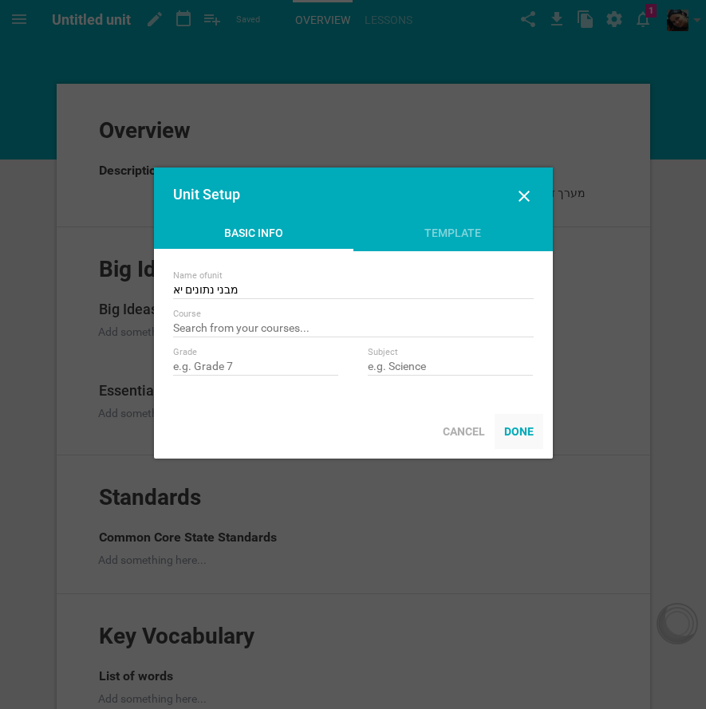
click at [527, 430] on div "Done" at bounding box center [519, 431] width 49 height 35
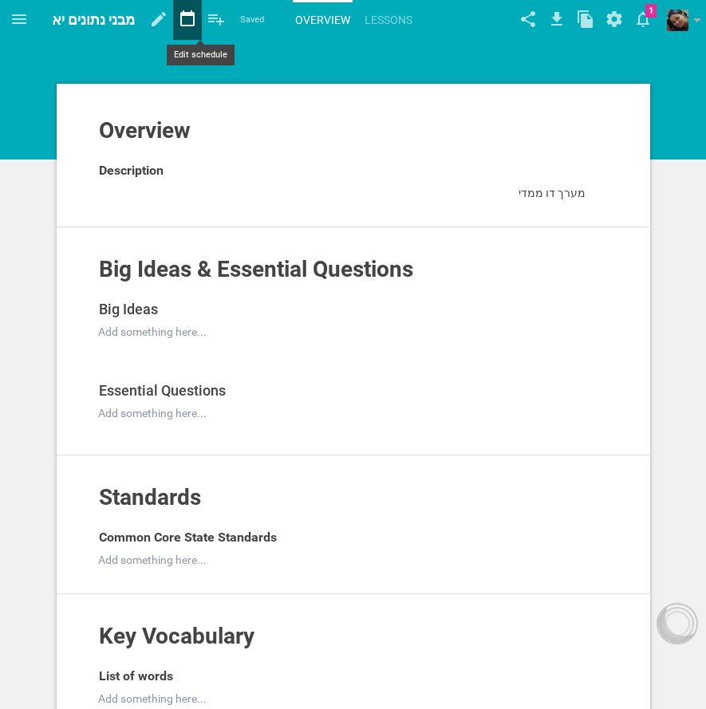
click at [200, 18] on icon at bounding box center [187, 19] width 29 height 38
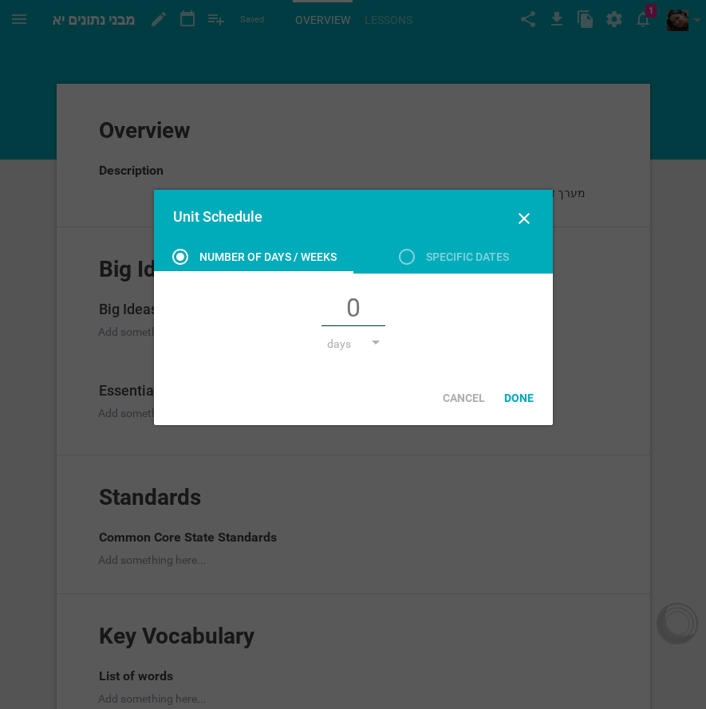
click at [365, 315] on input "text" at bounding box center [354, 310] width 64 height 34
click at [518, 395] on div "Done" at bounding box center [519, 398] width 49 height 35
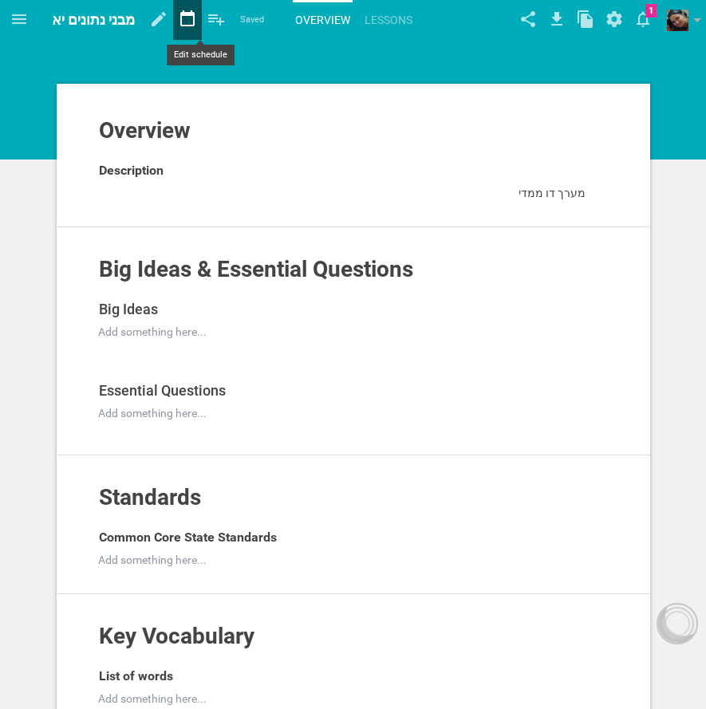
click at [195, 25] on icon at bounding box center [187, 18] width 14 height 16
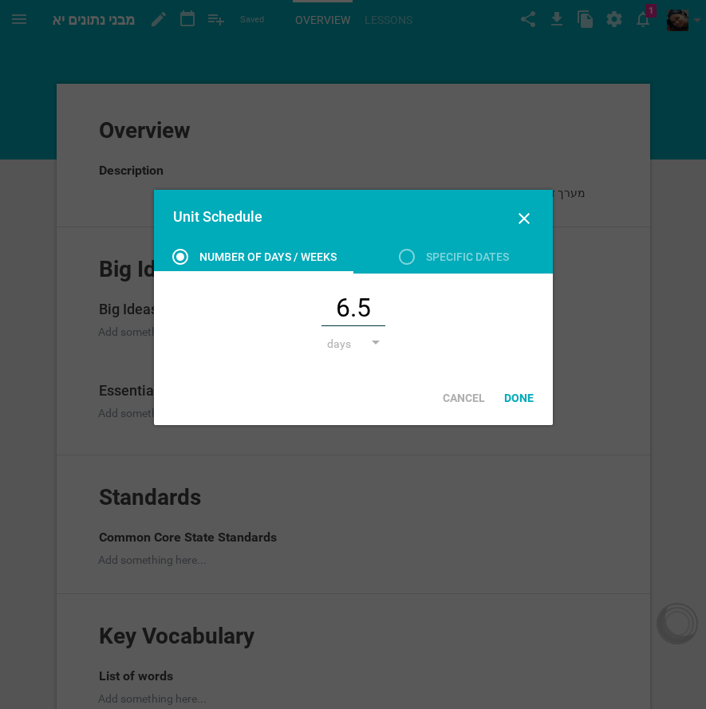
click at [376, 306] on input "6.5" at bounding box center [354, 310] width 64 height 34
click at [373, 348] on div "days" at bounding box center [353, 344] width 53 height 16
click at [369, 409] on li "weeks" at bounding box center [367, 404] width 80 height 35
click at [353, 306] on input "6.5" at bounding box center [354, 310] width 64 height 34
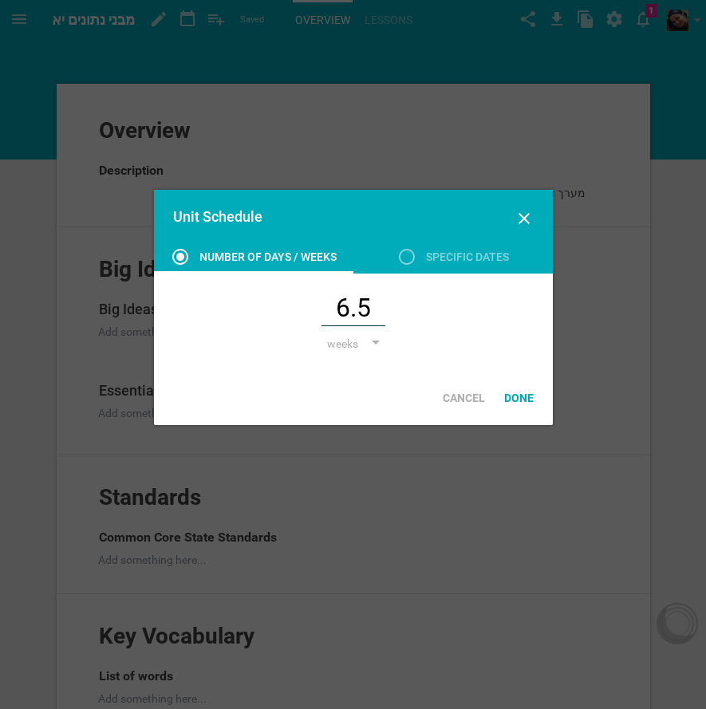
type input "3"
click at [441, 263] on div "Specific dates" at bounding box center [467, 256] width 83 height 19
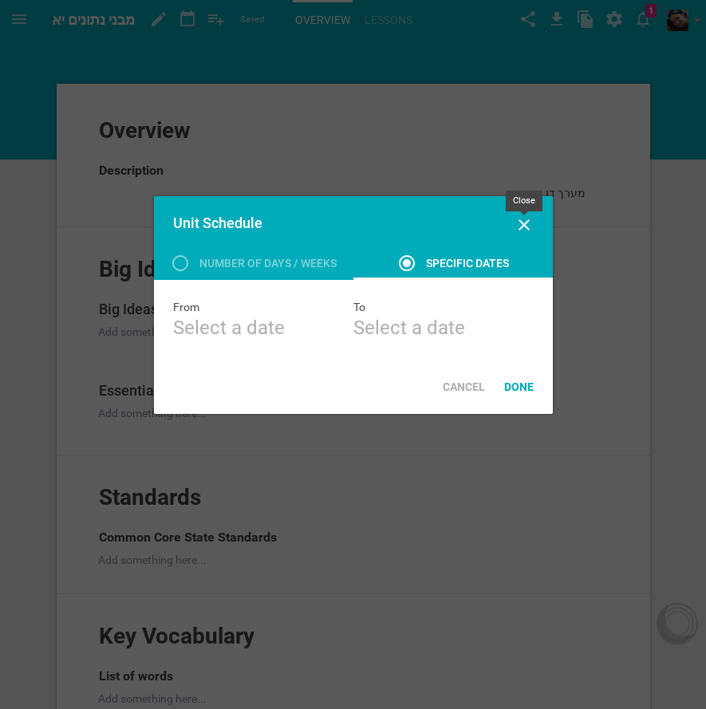
click at [529, 223] on icon at bounding box center [524, 224] width 19 height 19
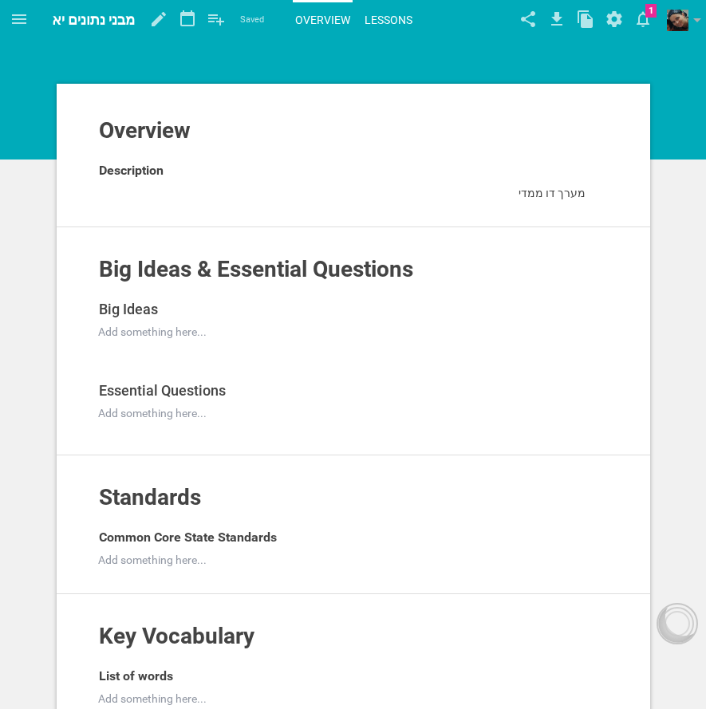
click at [385, 17] on link "Lessons" at bounding box center [388, 19] width 53 height 35
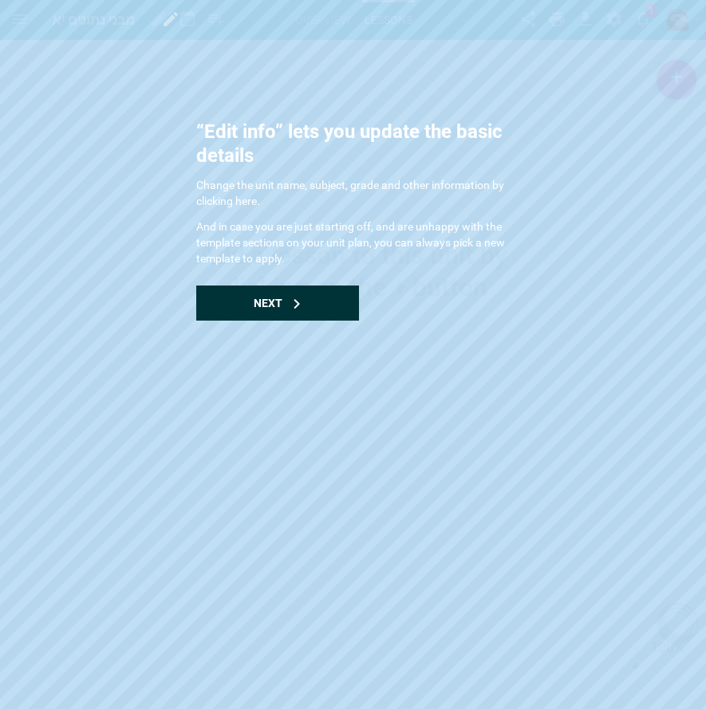
click at [279, 319] on div "Next" at bounding box center [277, 303] width 163 height 35
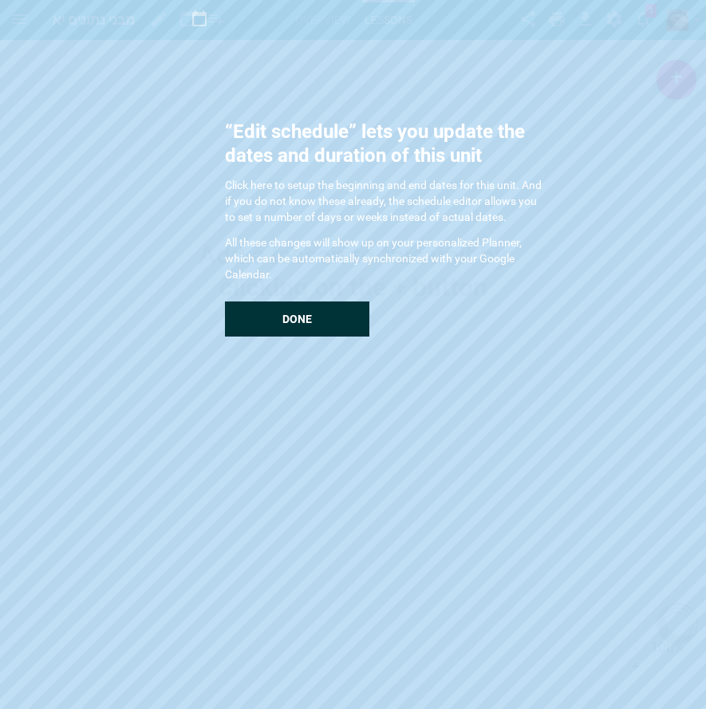
click at [279, 319] on div "Done" at bounding box center [297, 319] width 144 height 35
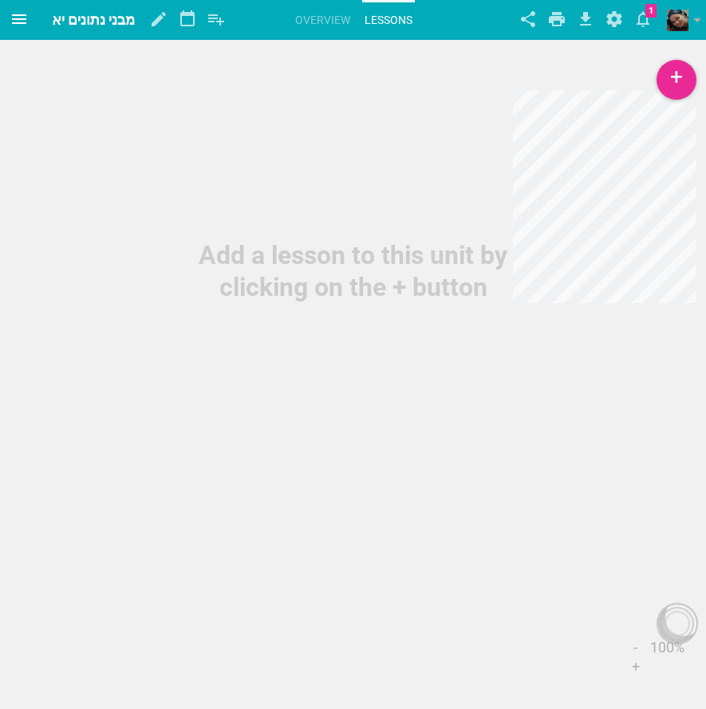
click at [12, 22] on icon at bounding box center [19, 19] width 19 height 19
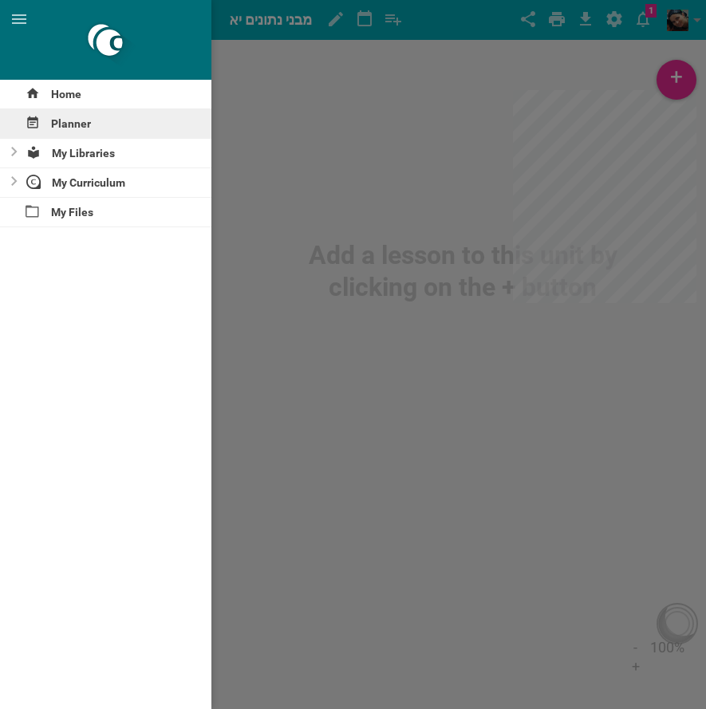
click at [72, 127] on div "Planner" at bounding box center [105, 123] width 211 height 29
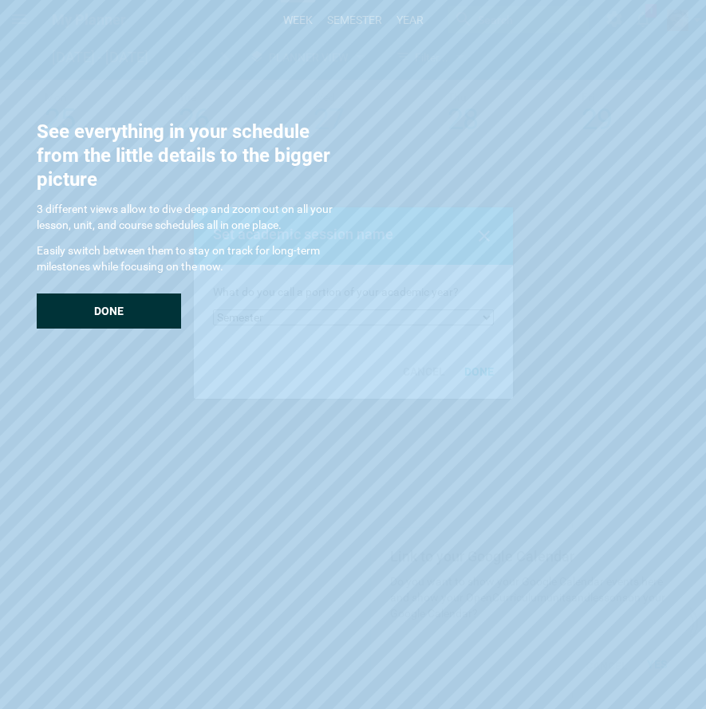
click at [144, 311] on div "Done" at bounding box center [109, 311] width 144 height 35
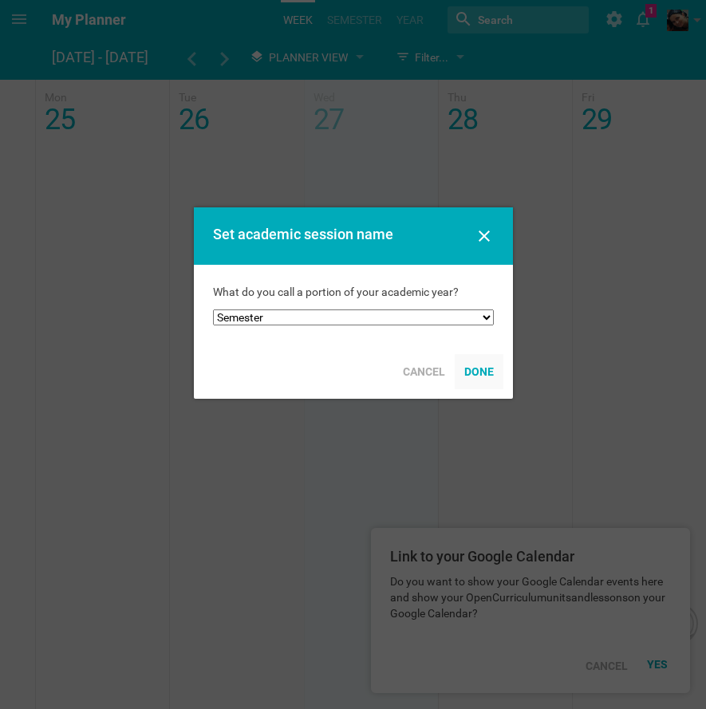
click at [474, 371] on div "Done" at bounding box center [479, 371] width 49 height 35
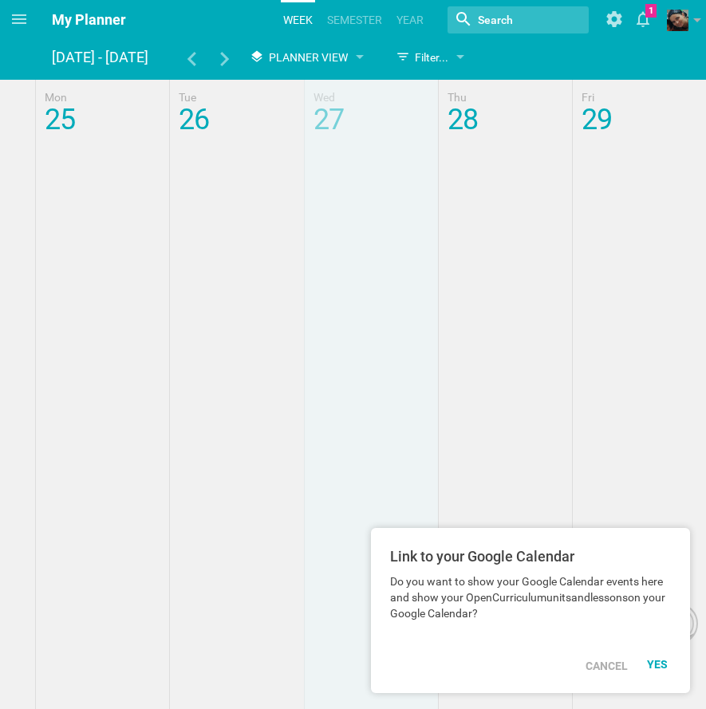
click at [376, 217] on div at bounding box center [353, 479] width 706 height 798
click at [654, 658] on div at bounding box center [659, 666] width 43 height 35
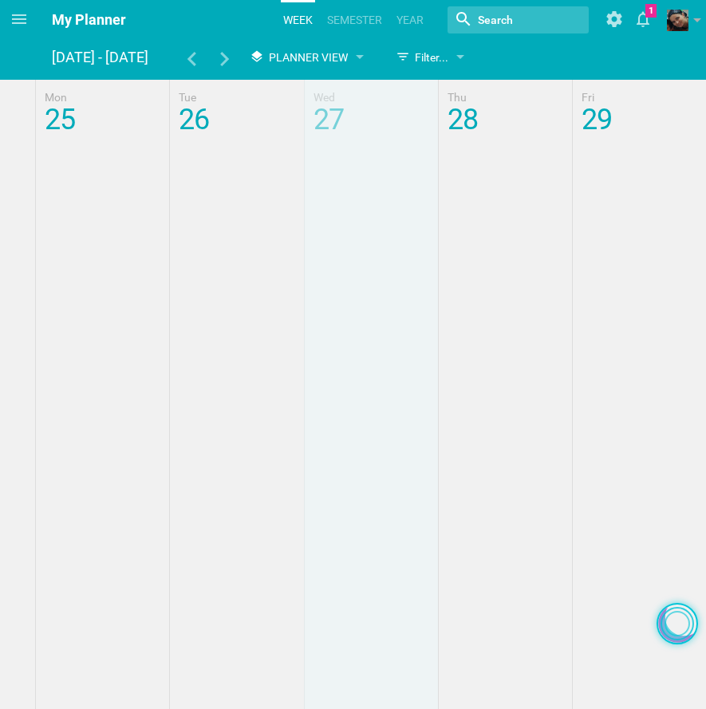
click at [675, 627] on div at bounding box center [678, 624] width 26 height 26
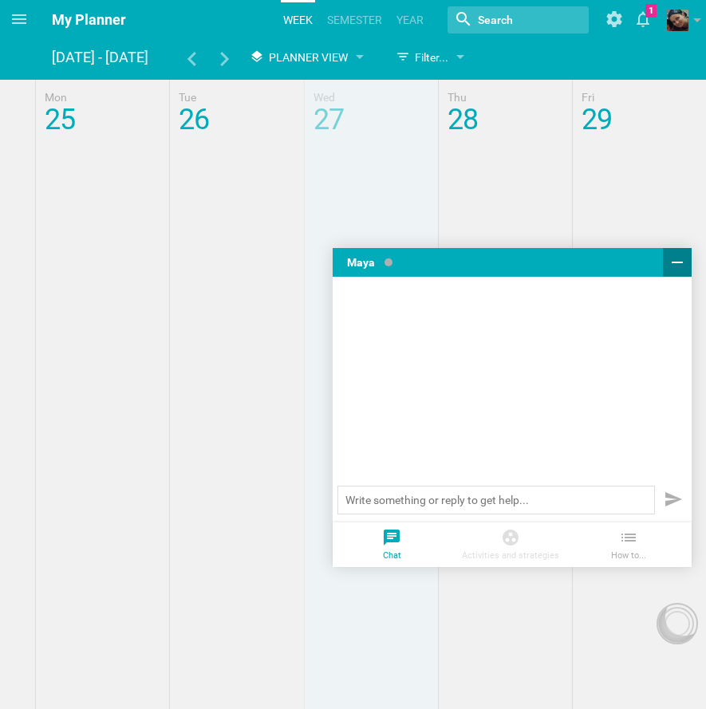
click at [673, 259] on icon at bounding box center [677, 262] width 19 height 19
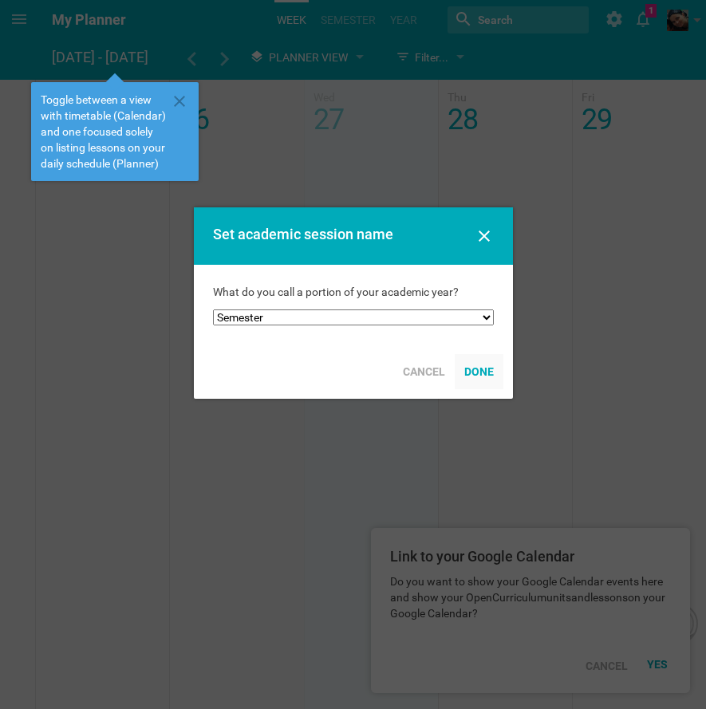
click at [478, 372] on div "Done" at bounding box center [479, 371] width 49 height 35
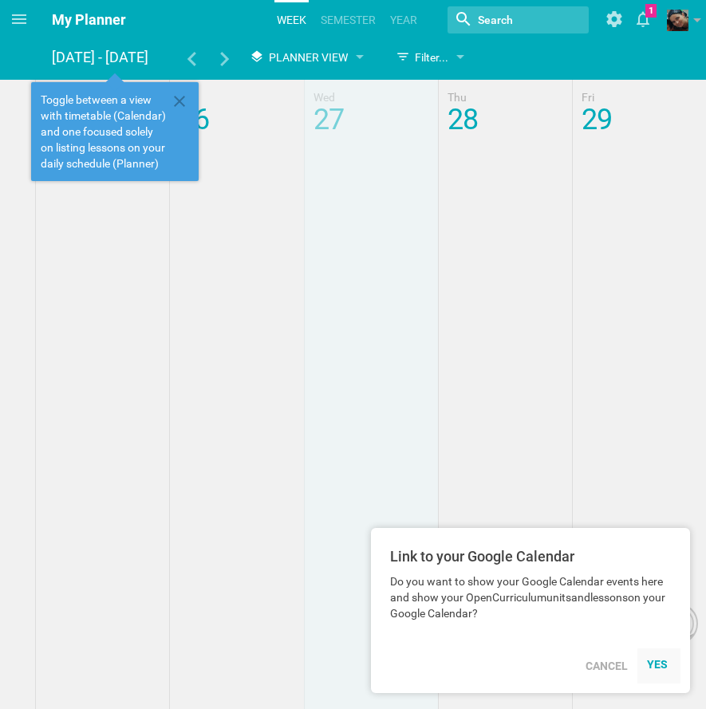
click at [665, 663] on div "YES" at bounding box center [659, 664] width 24 height 13
click at [667, 662] on div "YES" at bounding box center [659, 664] width 24 height 13
click at [657, 665] on div "YES" at bounding box center [659, 664] width 24 height 13
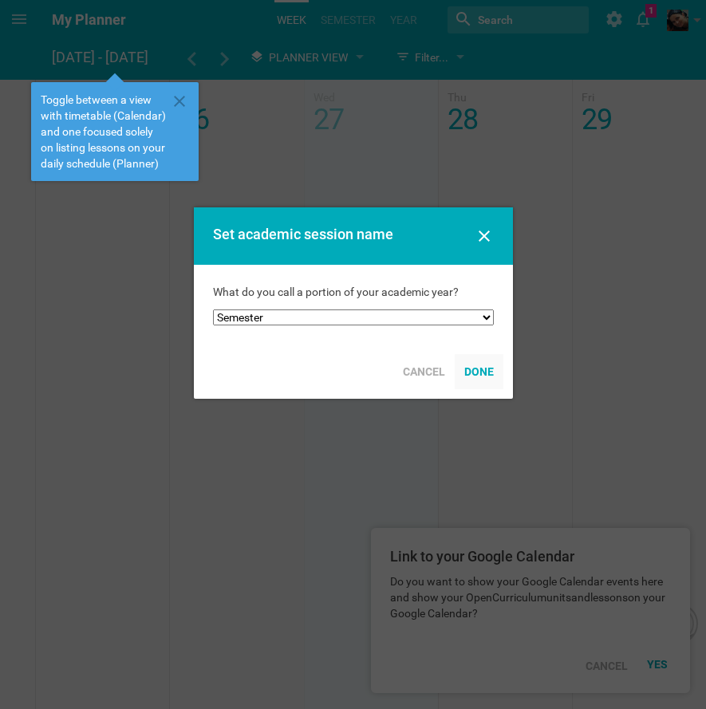
click at [480, 373] on div "Done" at bounding box center [479, 371] width 49 height 35
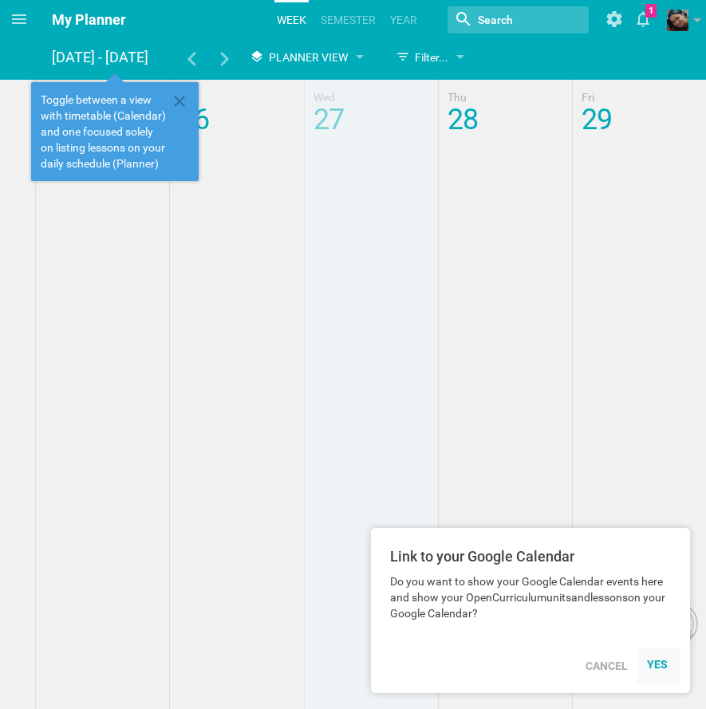
click at [654, 669] on div "YES" at bounding box center [659, 664] width 24 height 13
click at [616, 669] on div "Cancel" at bounding box center [606, 666] width 61 height 35
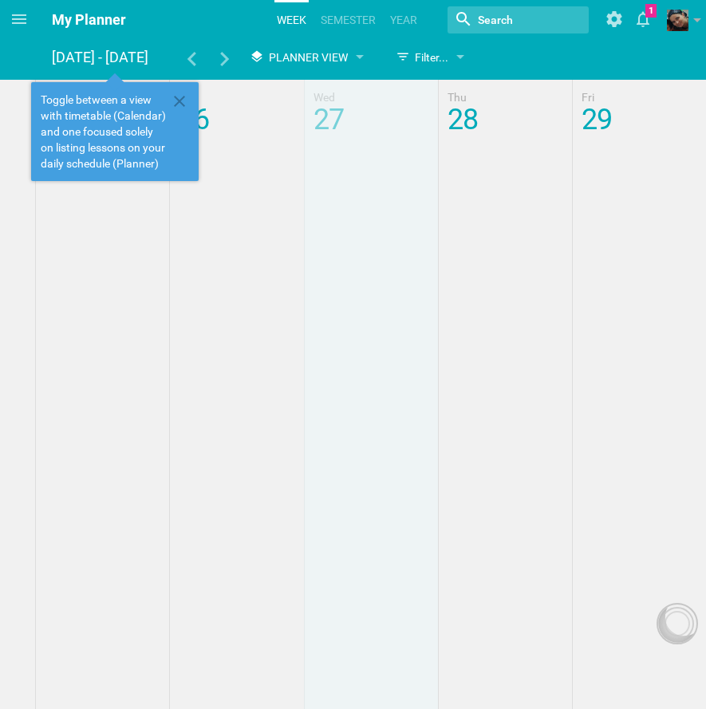
scroll to position [2, 0]
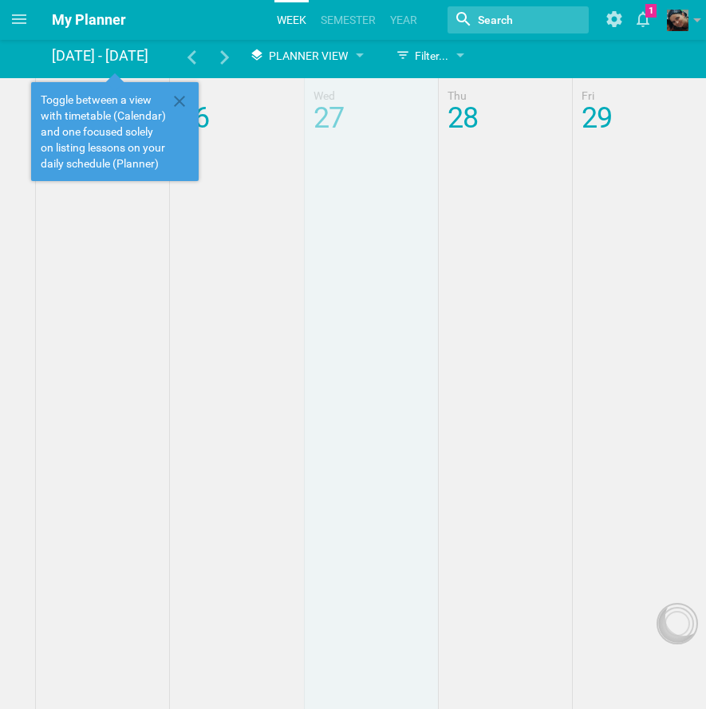
click at [479, 306] on div at bounding box center [353, 477] width 706 height 798
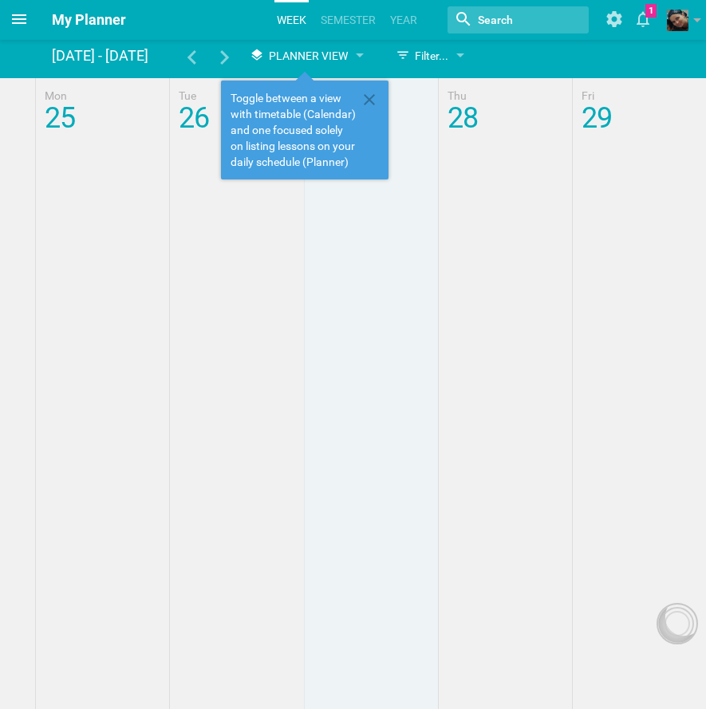
click at [16, 22] on icon at bounding box center [19, 19] width 14 height 10
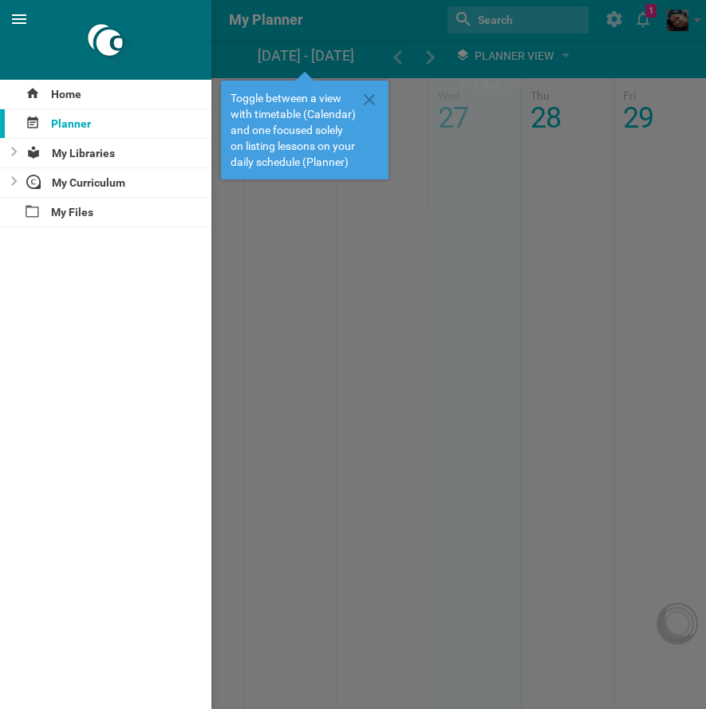
click at [18, 18] on icon at bounding box center [19, 19] width 19 height 19
